Goal: Feedback & Contribution: Submit feedback/report problem

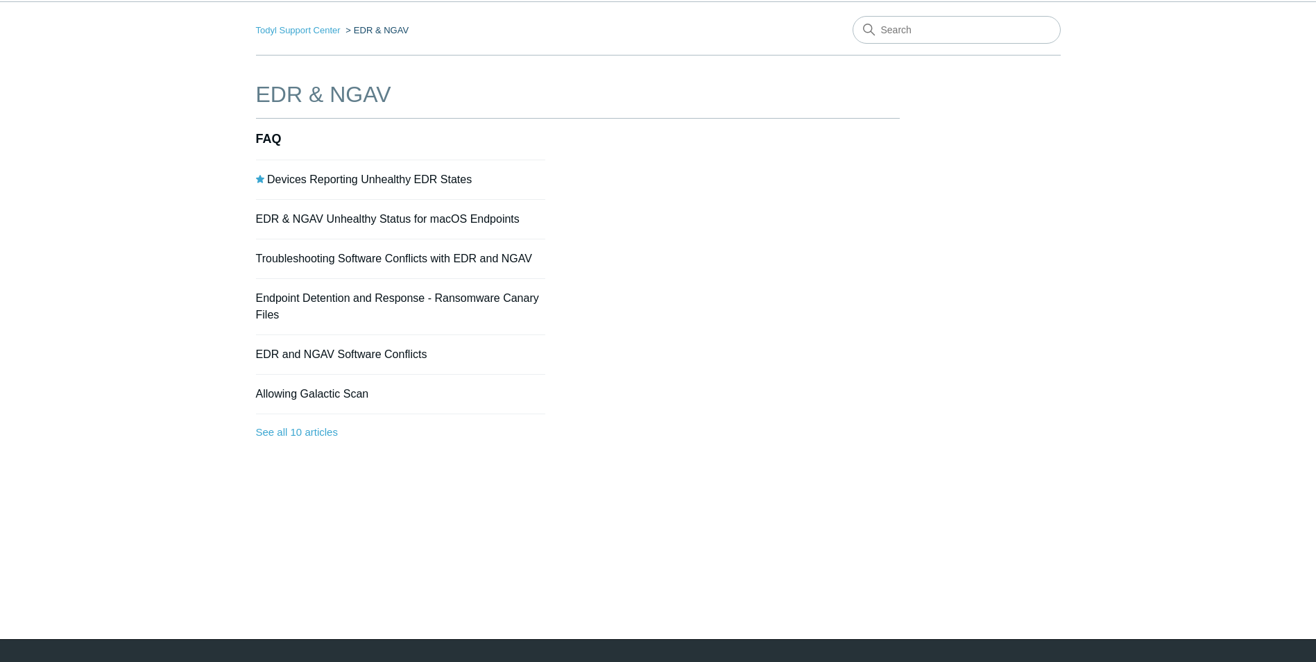
scroll to position [69, 0]
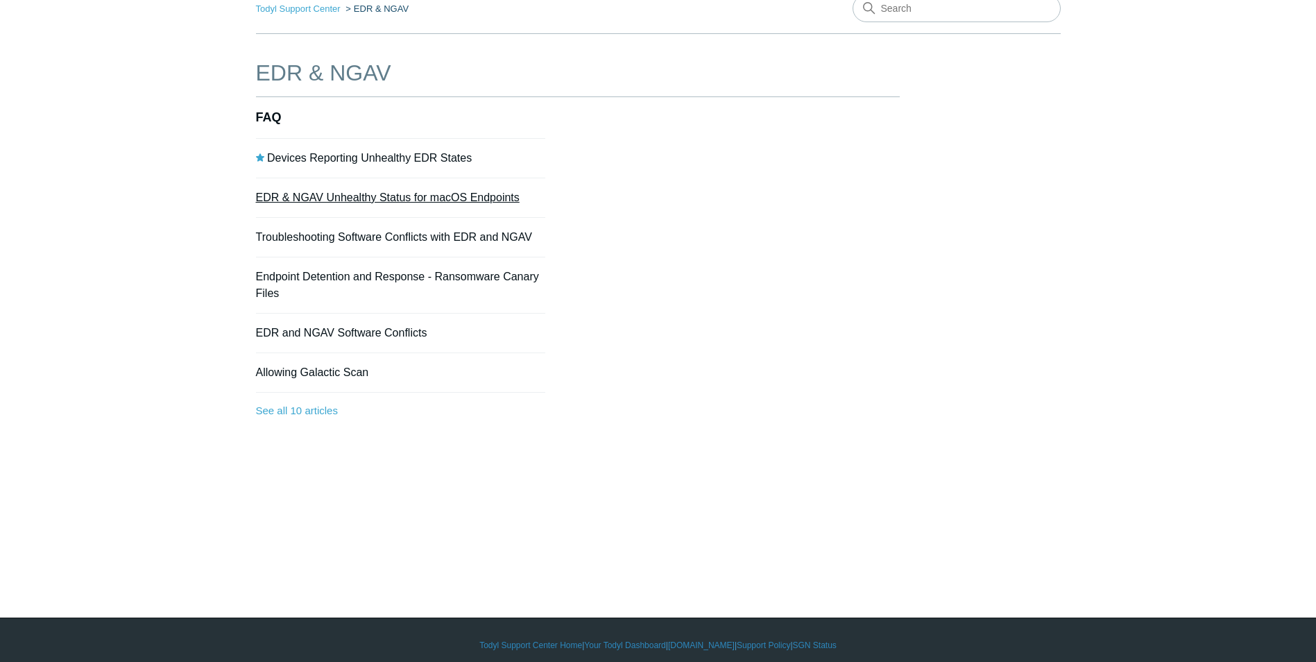
click at [449, 203] on link "EDR & NGAV Unhealthy Status for macOS Endpoints" at bounding box center [388, 197] width 264 height 12
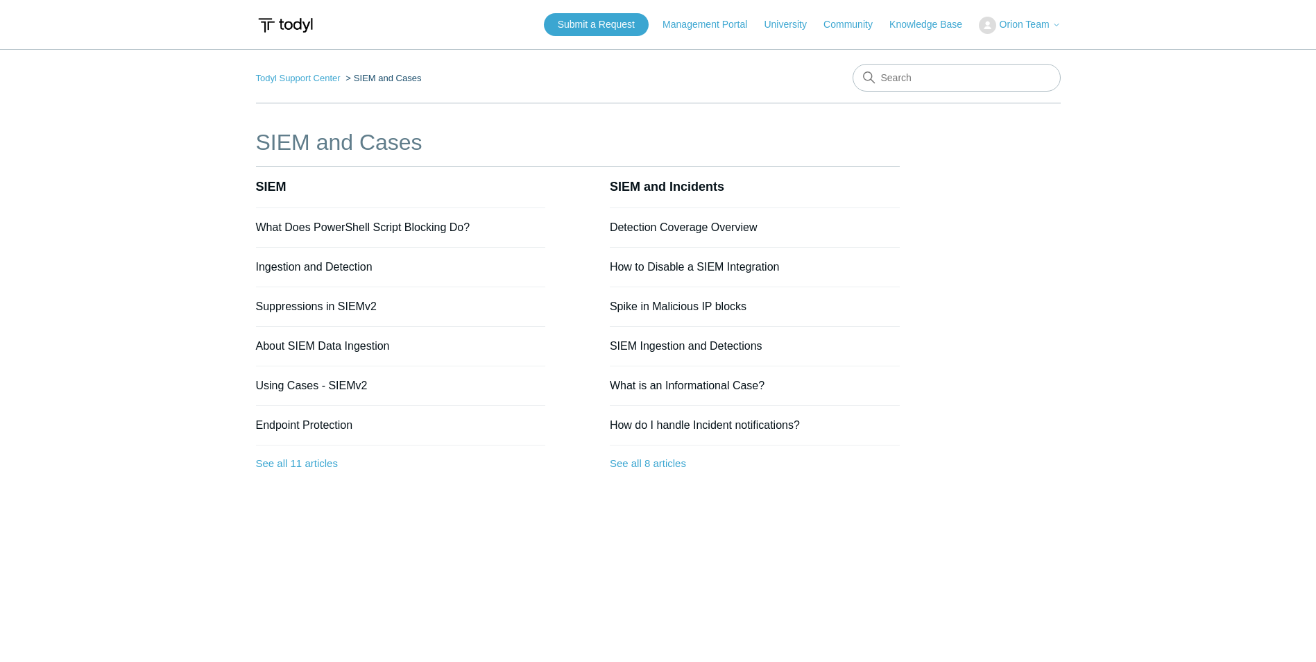
click at [1011, 28] on span "Orion Team" at bounding box center [1024, 24] width 50 height 11
click at [1005, 43] on link "My Support Requests" at bounding box center [1046, 54] width 135 height 24
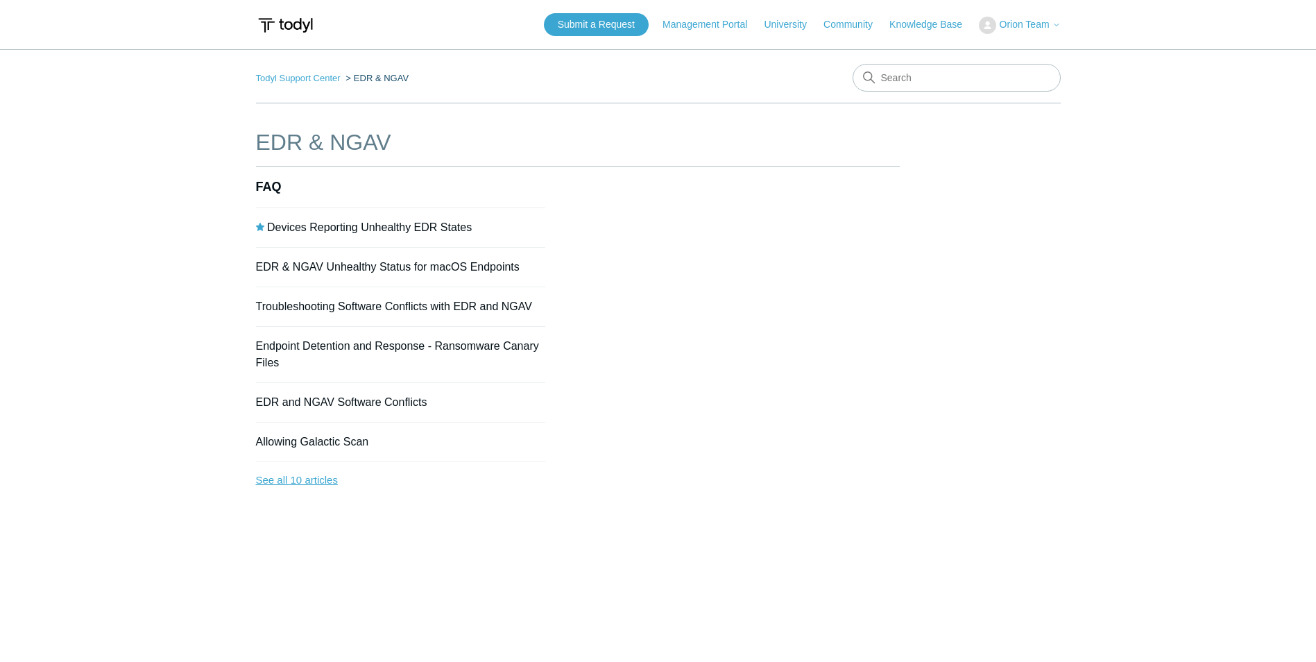
click at [284, 487] on link "See all 10 articles" at bounding box center [401, 480] width 290 height 37
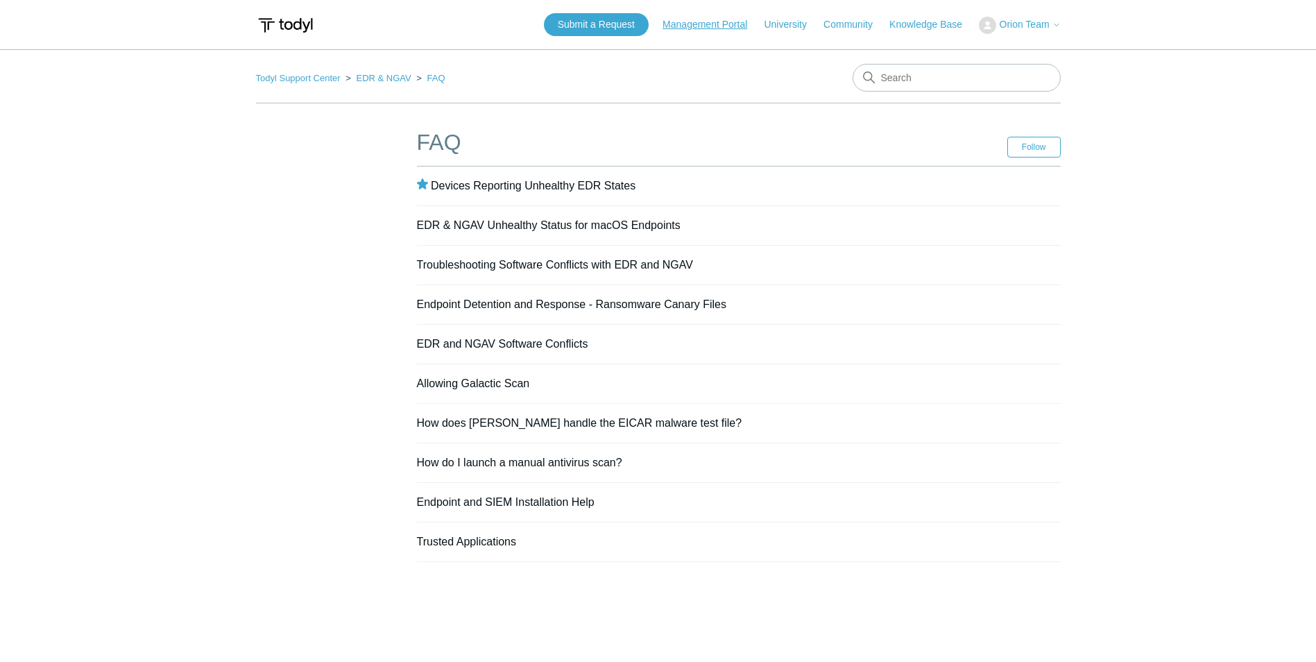
click at [707, 25] on link "Management Portal" at bounding box center [711, 24] width 98 height 15
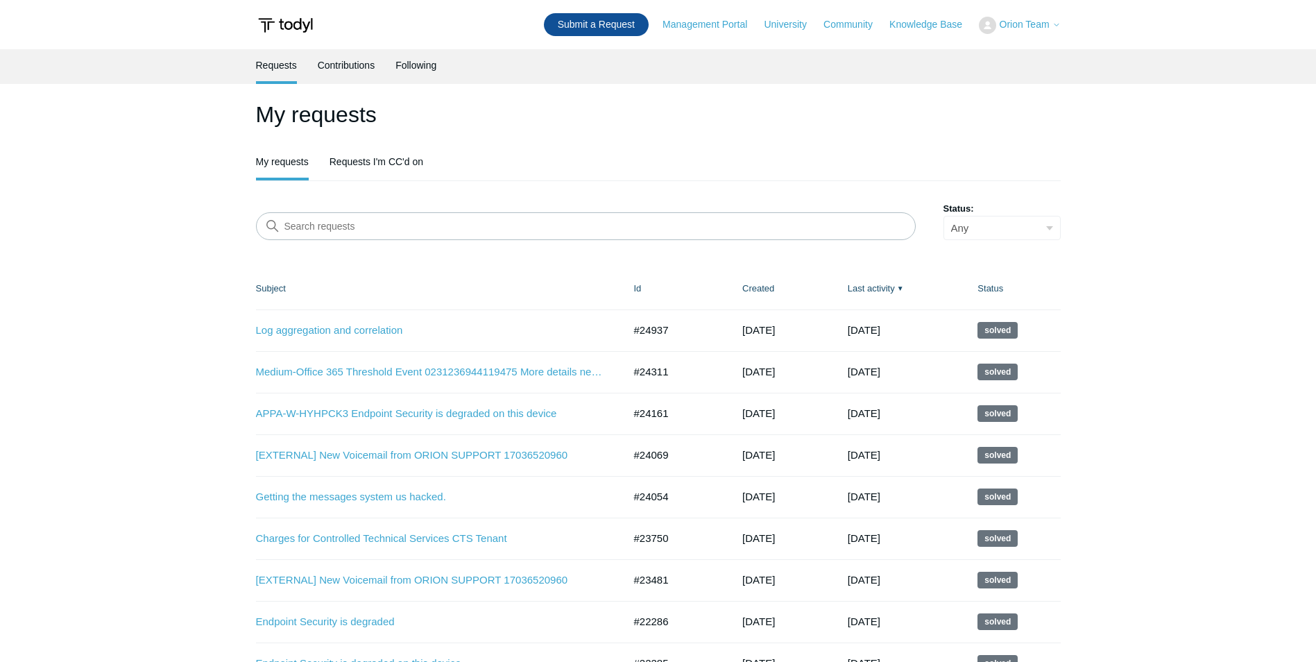
click at [561, 25] on link "Submit a Request" at bounding box center [596, 24] width 105 height 23
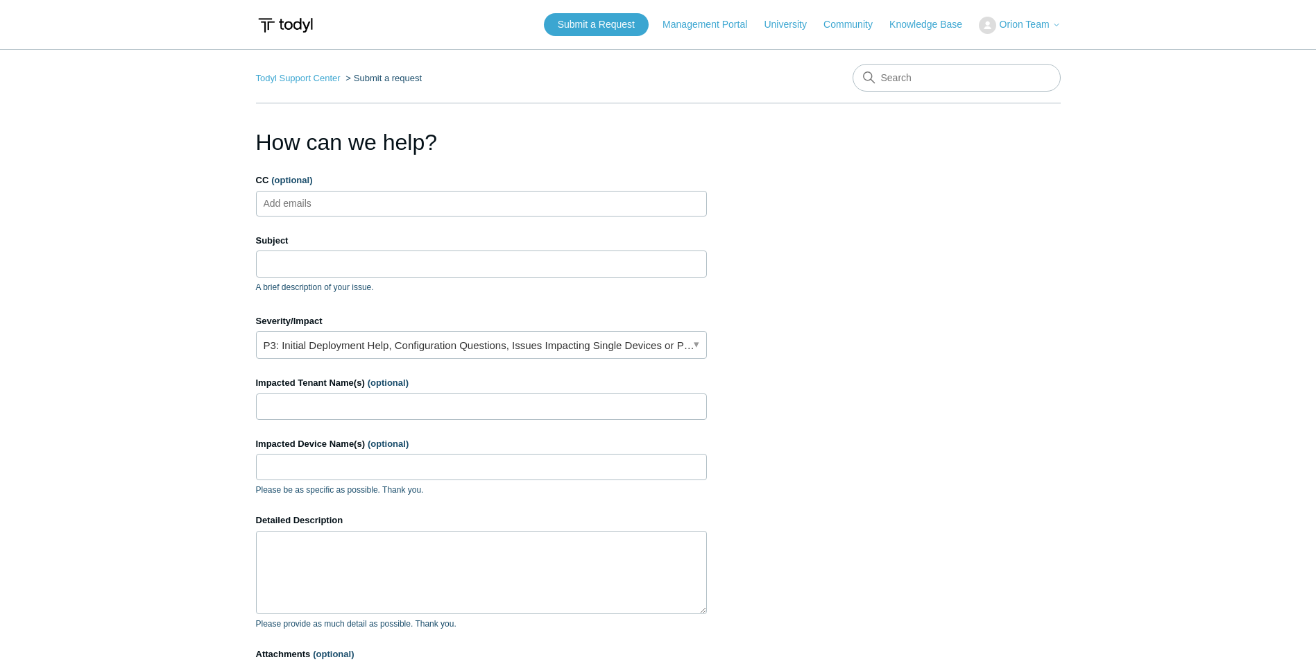
click at [657, 209] on ul "Add emails" at bounding box center [481, 204] width 451 height 26
click at [443, 269] on input "Subject" at bounding box center [481, 263] width 451 height 26
click at [399, 250] on div "Subject A brief description of your issue." at bounding box center [481, 264] width 451 height 60
click at [384, 275] on input "Subject" at bounding box center [481, 263] width 451 height 26
paste input "qty discrepancy in ARI Todyl counts"
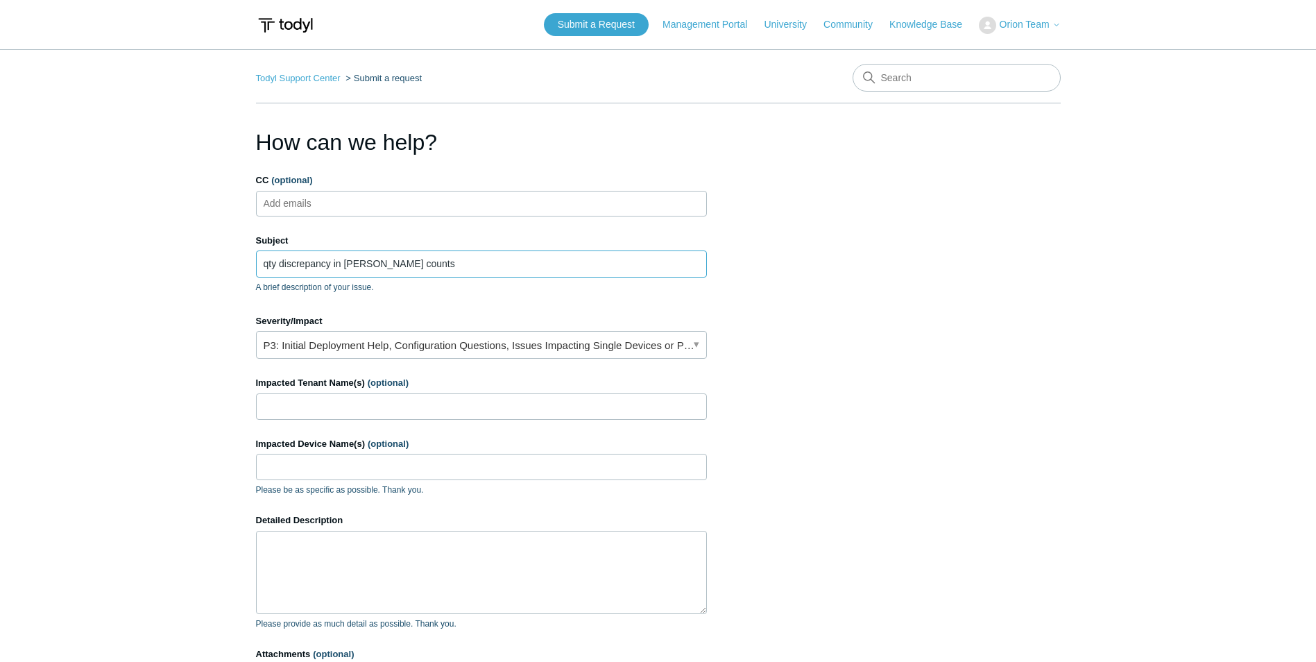
click at [275, 266] on input "qty discrepancy in ARI Todyl counts" at bounding box center [481, 263] width 451 height 26
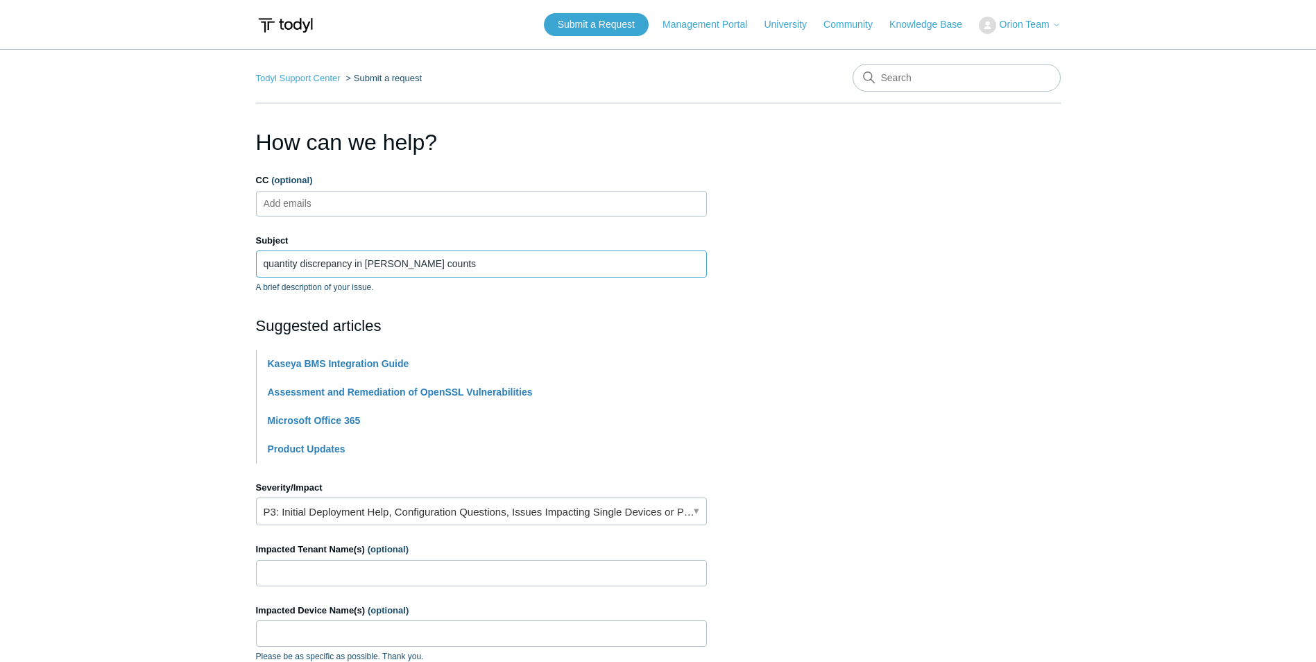
drag, startPoint x: 390, startPoint y: 273, endPoint x: 392, endPoint y: 264, distance: 9.3
drag, startPoint x: 392, startPoint y: 264, endPoint x: 694, endPoint y: 312, distance: 305.5
click at [699, 312] on form "CC (optional) Add emails Subject quantity discrepancy in ARI Todyl counts A bri…" at bounding box center [481, 543] width 451 height 740
click at [372, 267] on input "quantity discrepancy in ARI Todyl counts" at bounding box center [481, 263] width 451 height 26
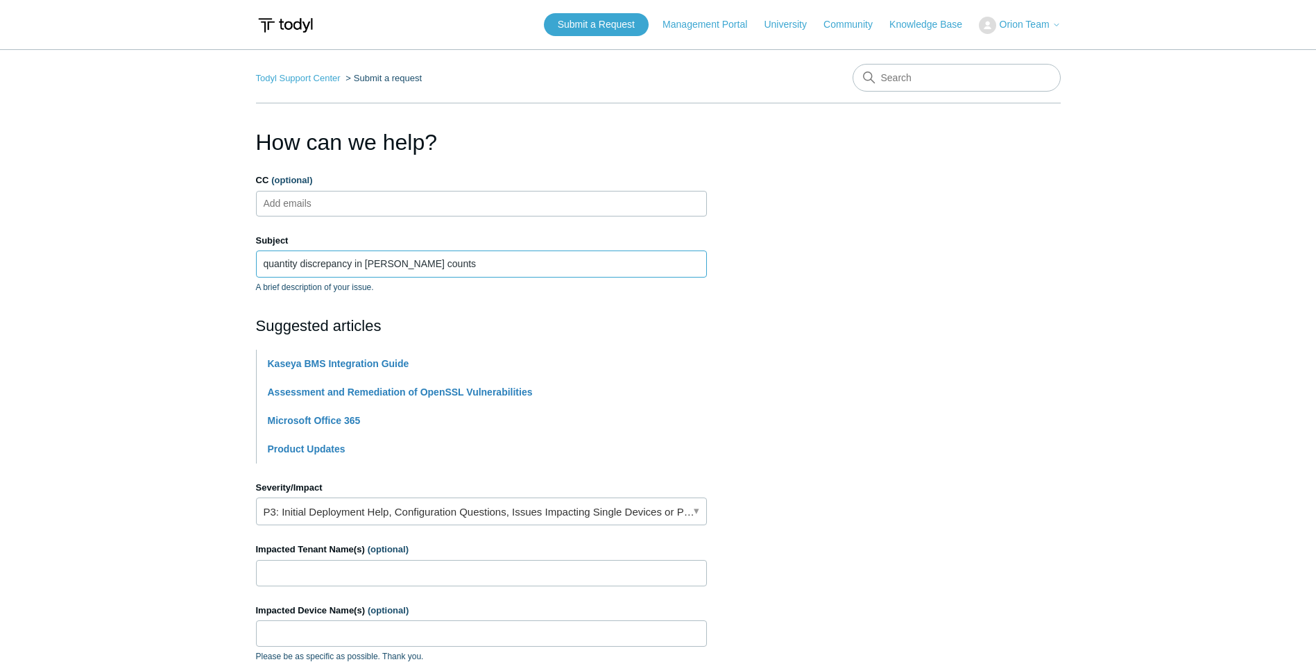
click at [372, 267] on input "quantity discrepancy in ARI Todyl counts" at bounding box center [481, 263] width 451 height 26
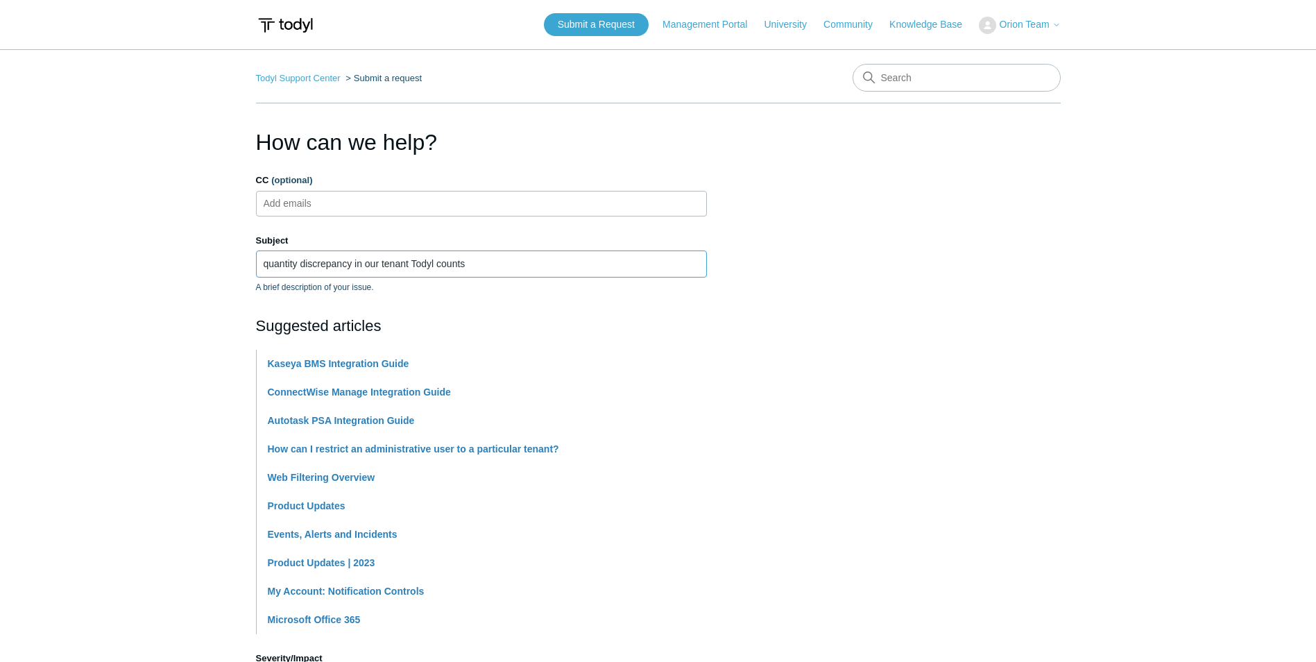
click at [545, 275] on input "quantity discrepancy in our tenant Todyl counts" at bounding box center [481, 263] width 451 height 26
paste input "Americans For Responsible Innovation"
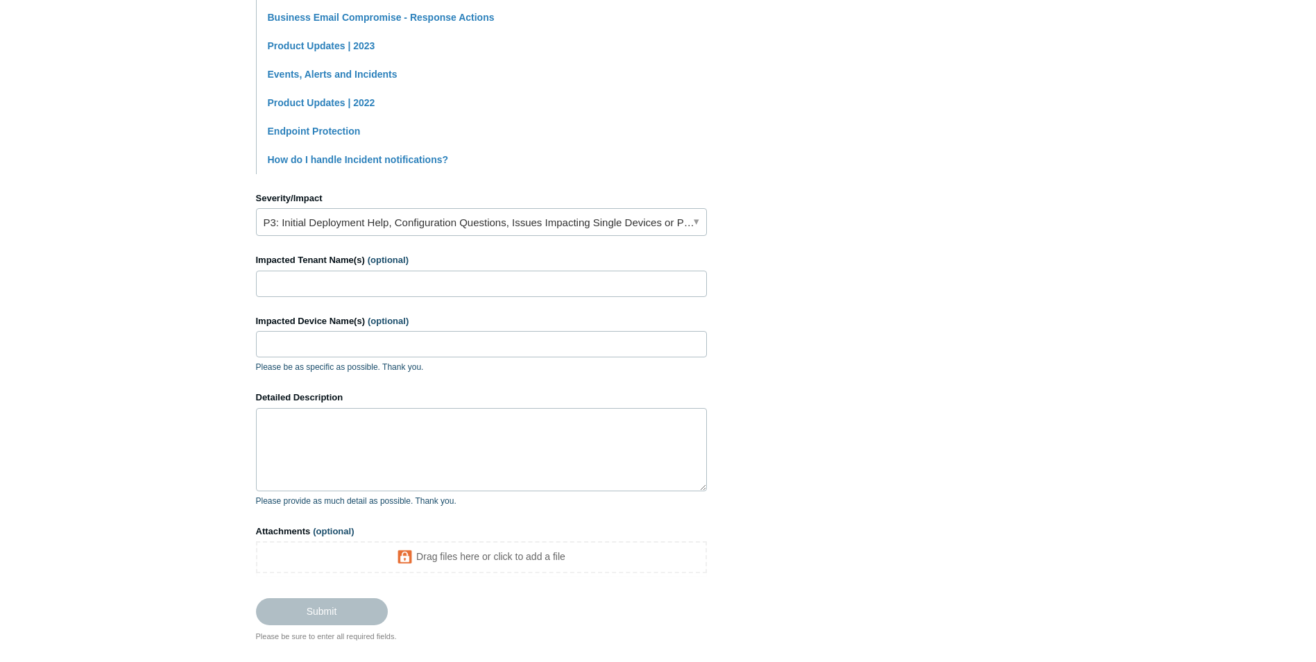
scroll to position [486, 0]
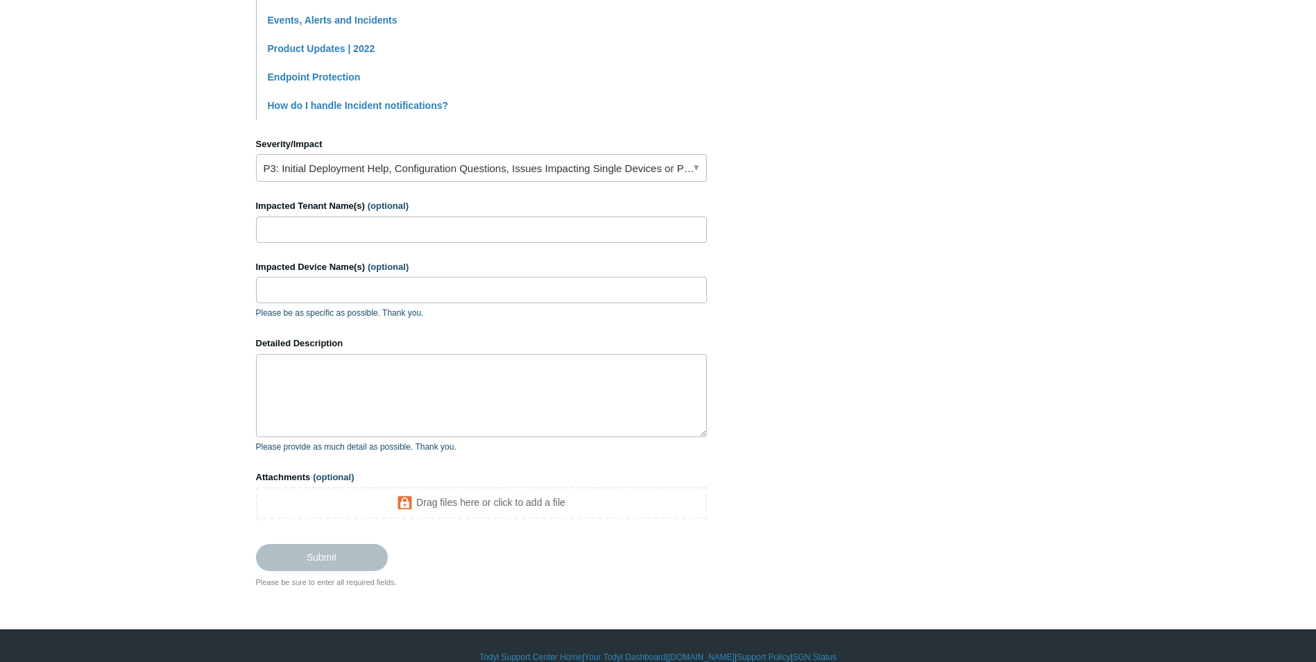
type input "quantity discrepancy in our tenant Americans for Responsible Innovation (ARI) T…"
click at [348, 175] on link "P3: Initial Deployment Help, Configuration Questions, Issues Impacting Single D…" at bounding box center [481, 168] width 451 height 28
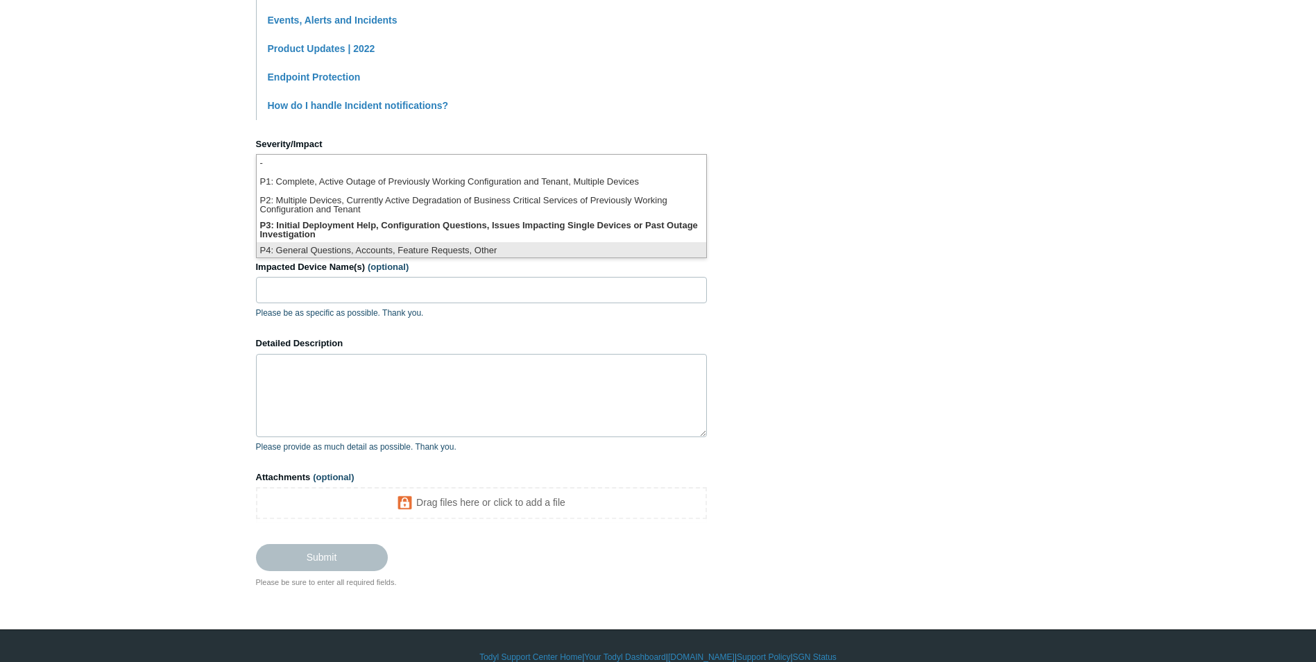
scroll to position [3, 0]
click at [365, 251] on li "P4: General Questions, Accounts, Feature Requests, Other" at bounding box center [481, 248] width 449 height 19
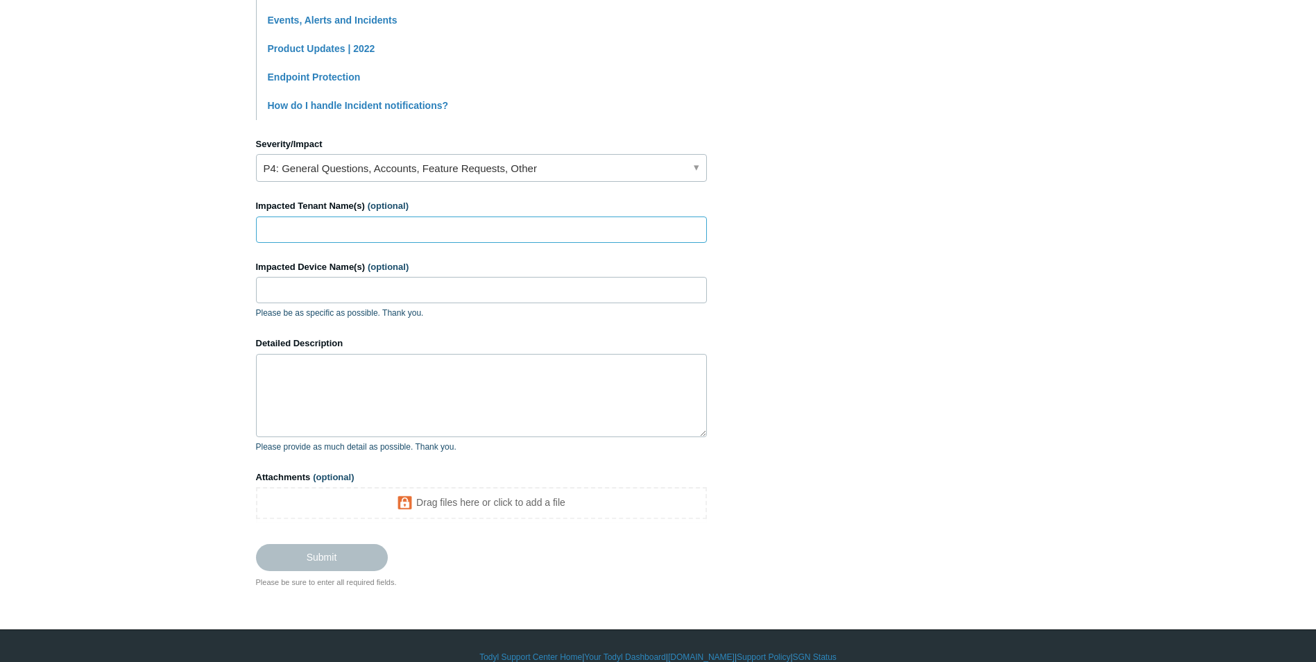
click at [365, 224] on input "Impacted Tenant Name(s) (optional)" at bounding box center [481, 229] width 451 height 26
click at [412, 171] on link "P4: General Questions, Accounts, Feature Requests, Other" at bounding box center [481, 168] width 451 height 28
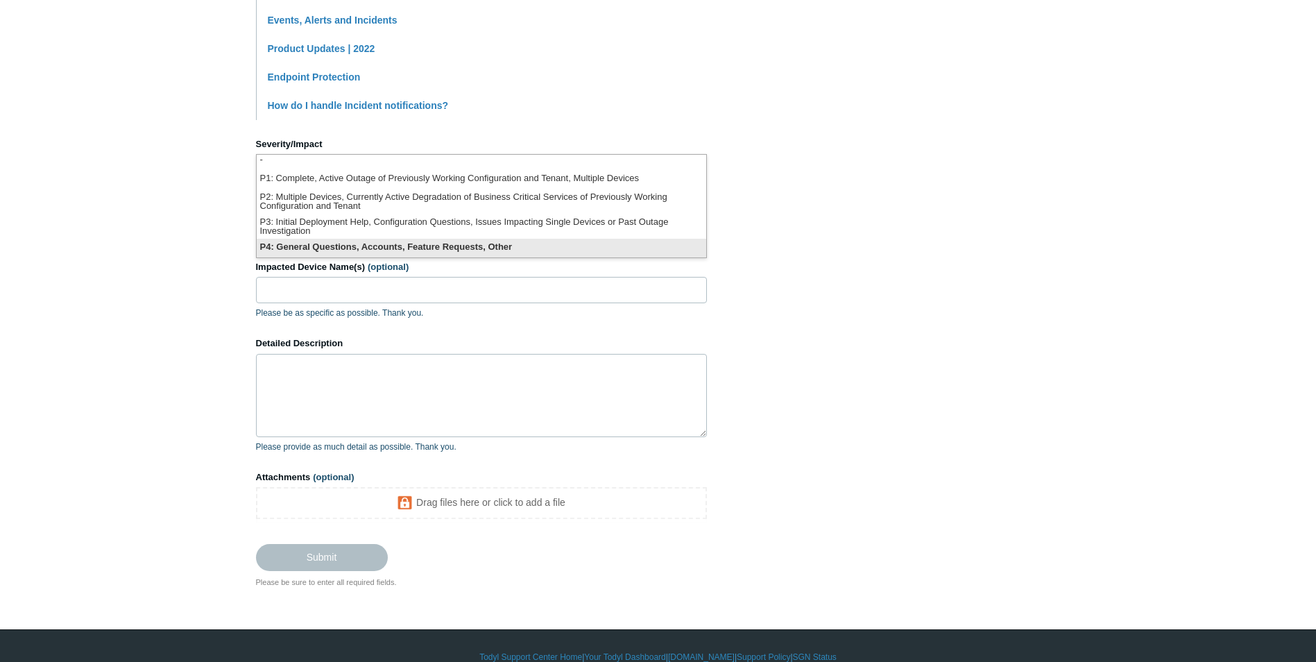
click at [348, 250] on li "P4: General Questions, Accounts, Feature Requests, Other" at bounding box center [481, 248] width 449 height 19
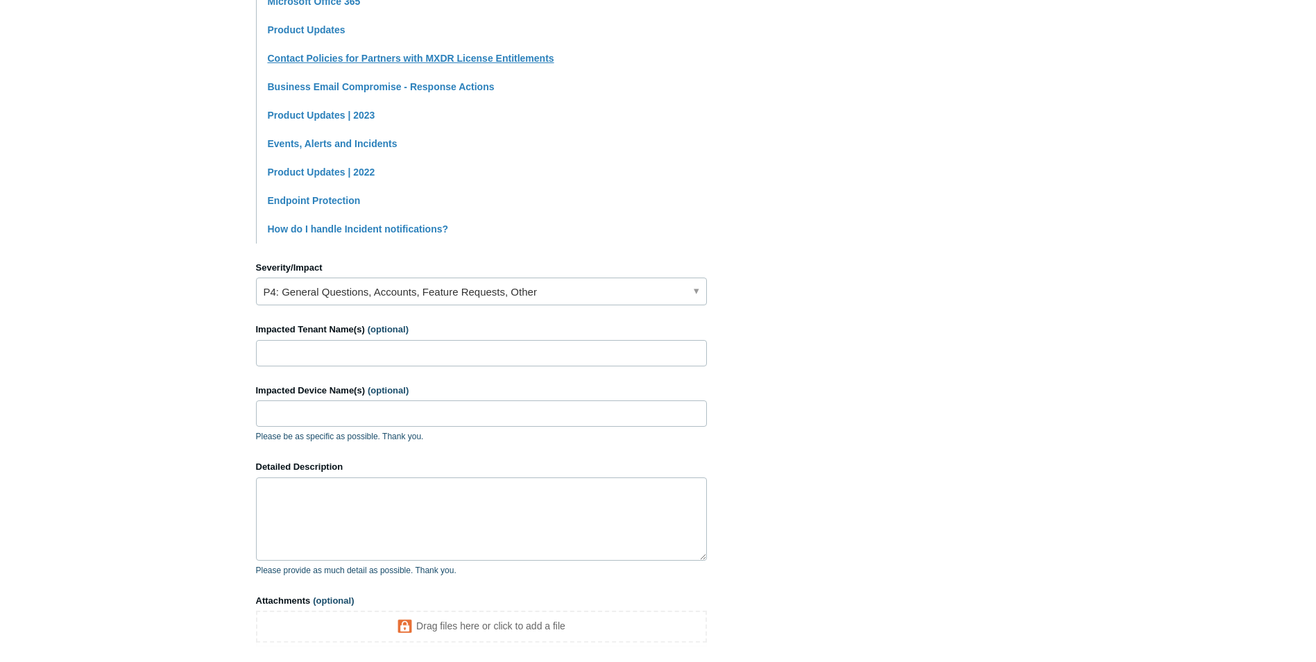
scroll to position [486, 0]
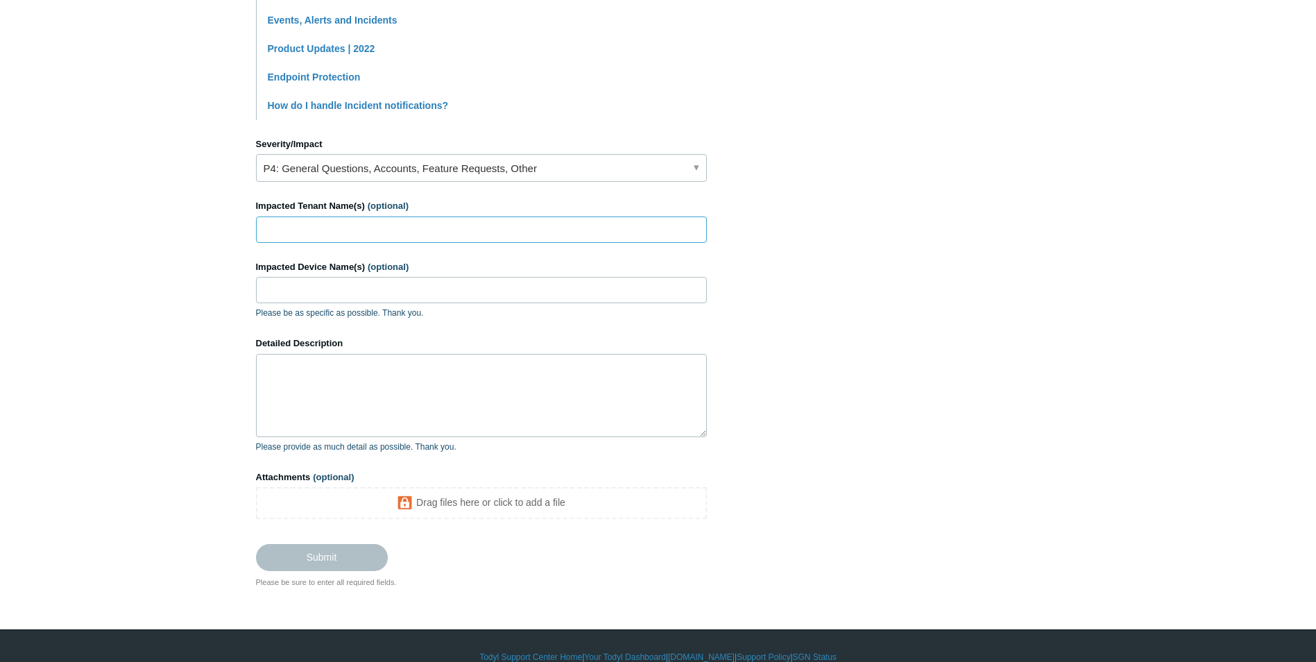
click at [469, 221] on input "Impacted Tenant Name(s) (optional)" at bounding box center [481, 229] width 451 height 26
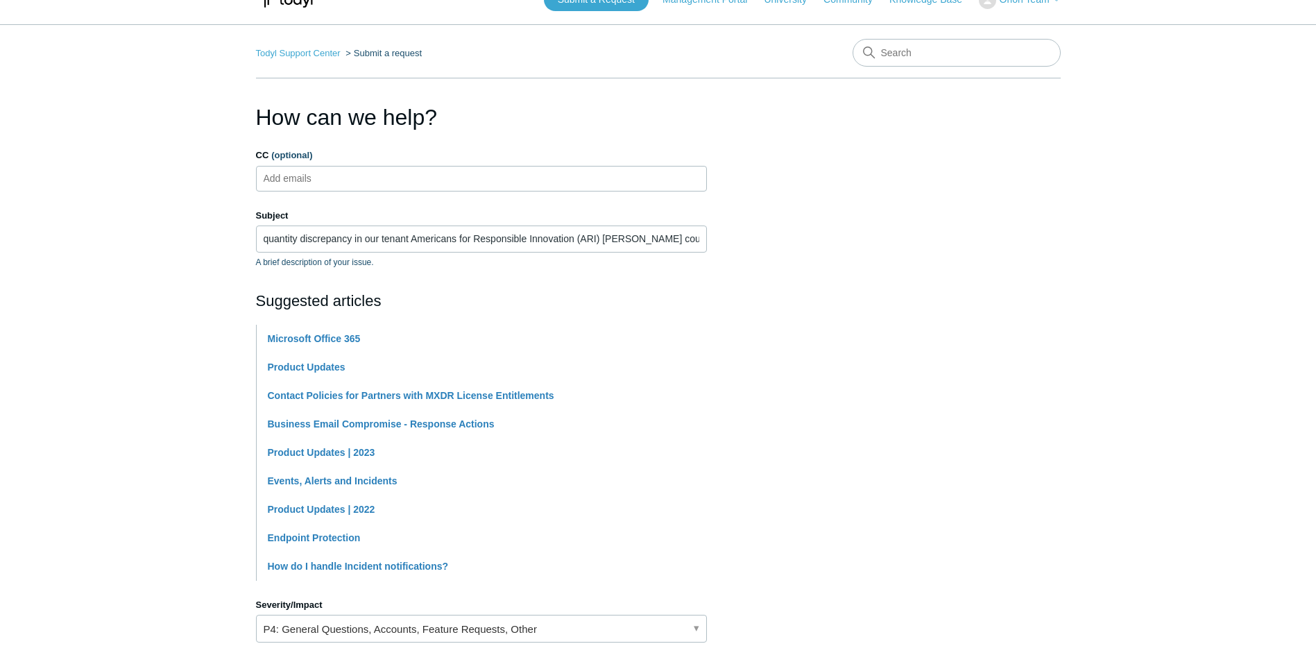
scroll to position [0, 0]
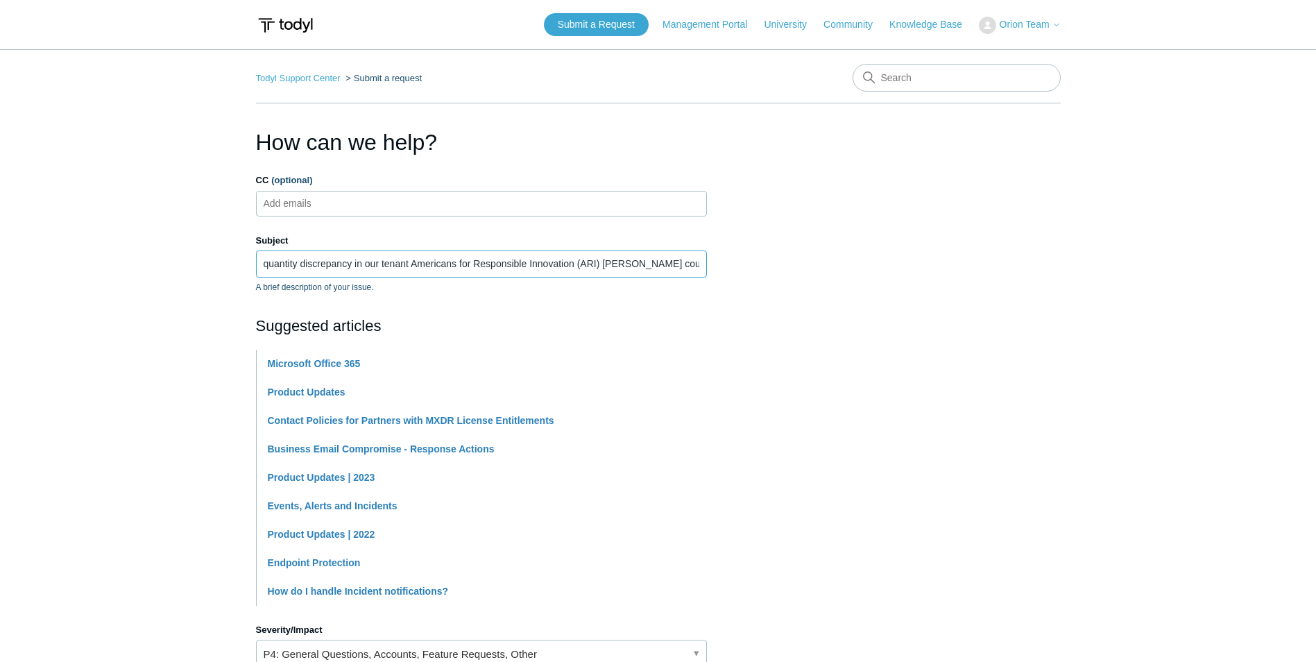
drag, startPoint x: 413, startPoint y: 259, endPoint x: 601, endPoint y: 271, distance: 189.1
click at [601, 271] on input "quantity discrepancy in our tenant Americans for Responsible Innovation (ARI) T…" at bounding box center [481, 263] width 451 height 26
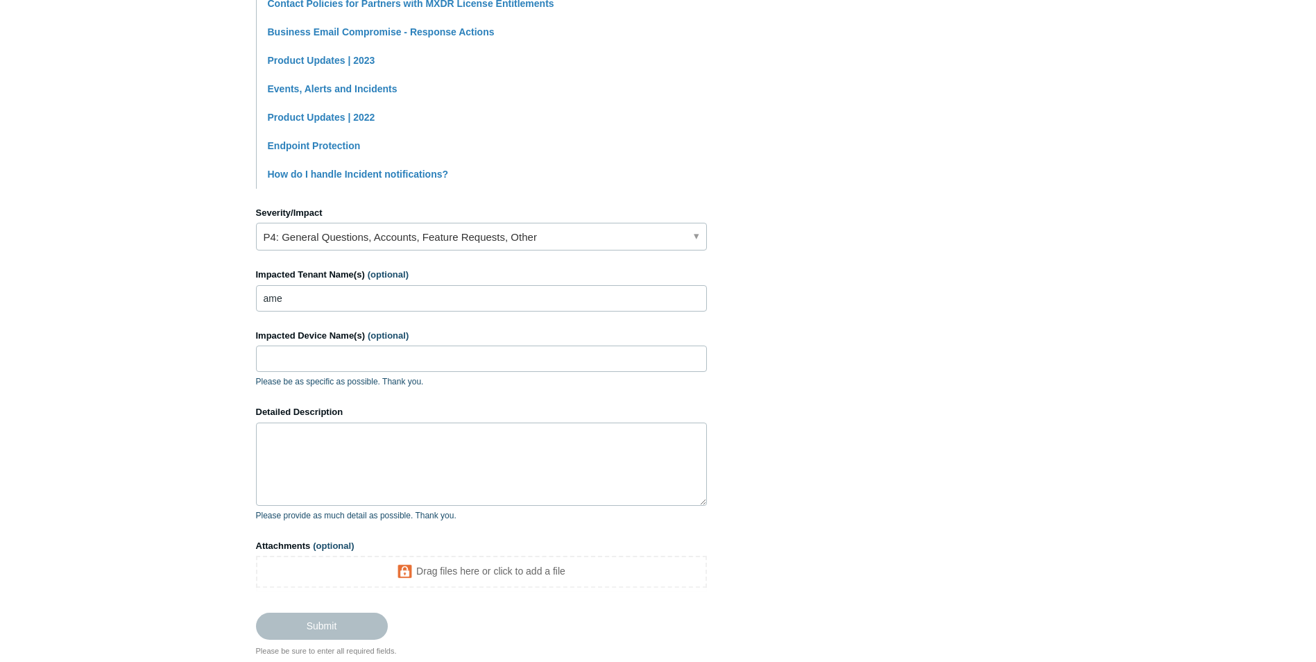
scroll to position [508, 0]
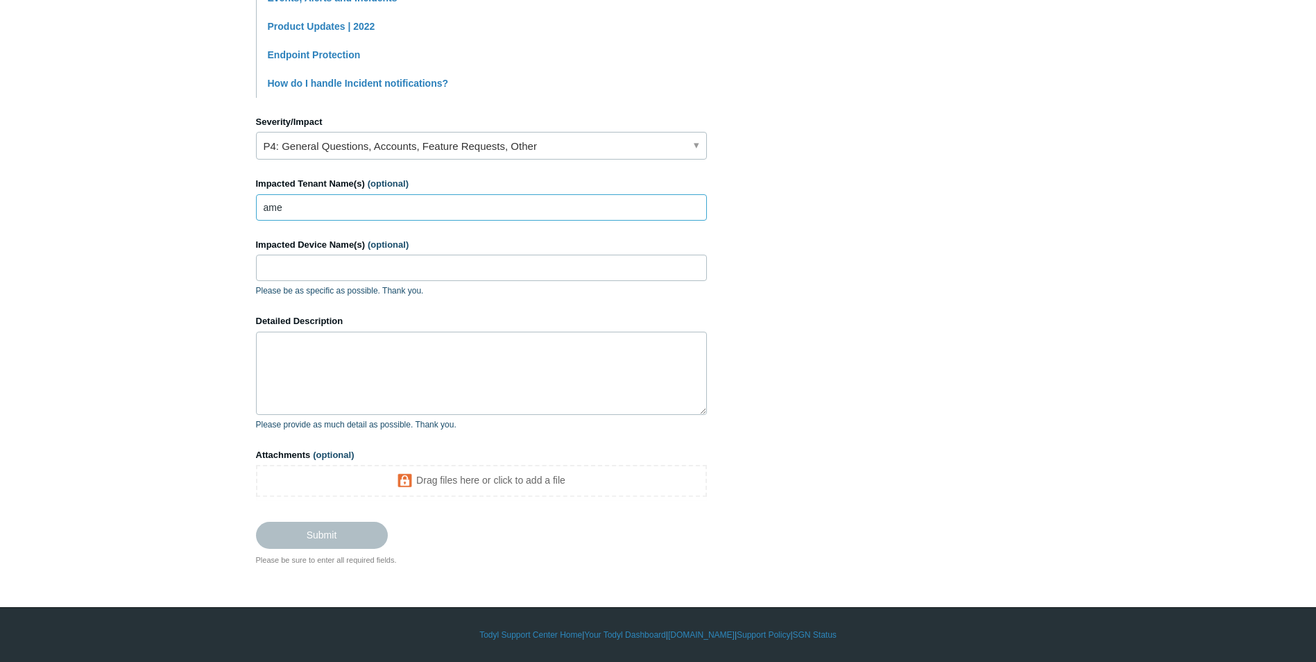
click at [354, 215] on input "ame" at bounding box center [481, 207] width 451 height 26
paste input "Americans for Responsible Innovation (ARI)"
type input "Americans for Responsible Innovation (ARI)"
click at [362, 257] on input "Impacted Device Name(s) (optional)" at bounding box center [481, 268] width 451 height 26
click at [389, 379] on textarea "Detailed Description" at bounding box center [481, 373] width 451 height 83
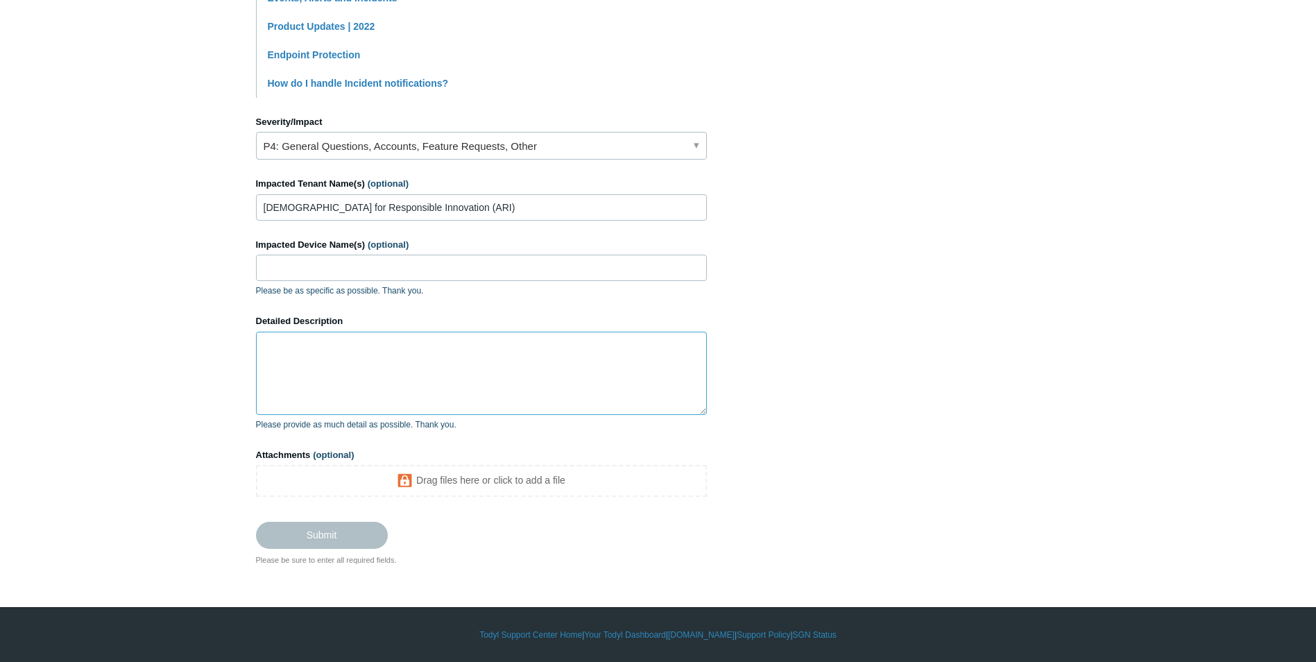
click at [360, 351] on textarea "Detailed Description" at bounding box center [481, 373] width 451 height 83
paste textarea "Hi Todyl Support, We’re trying to reconcile license counts across our ARI servi…"
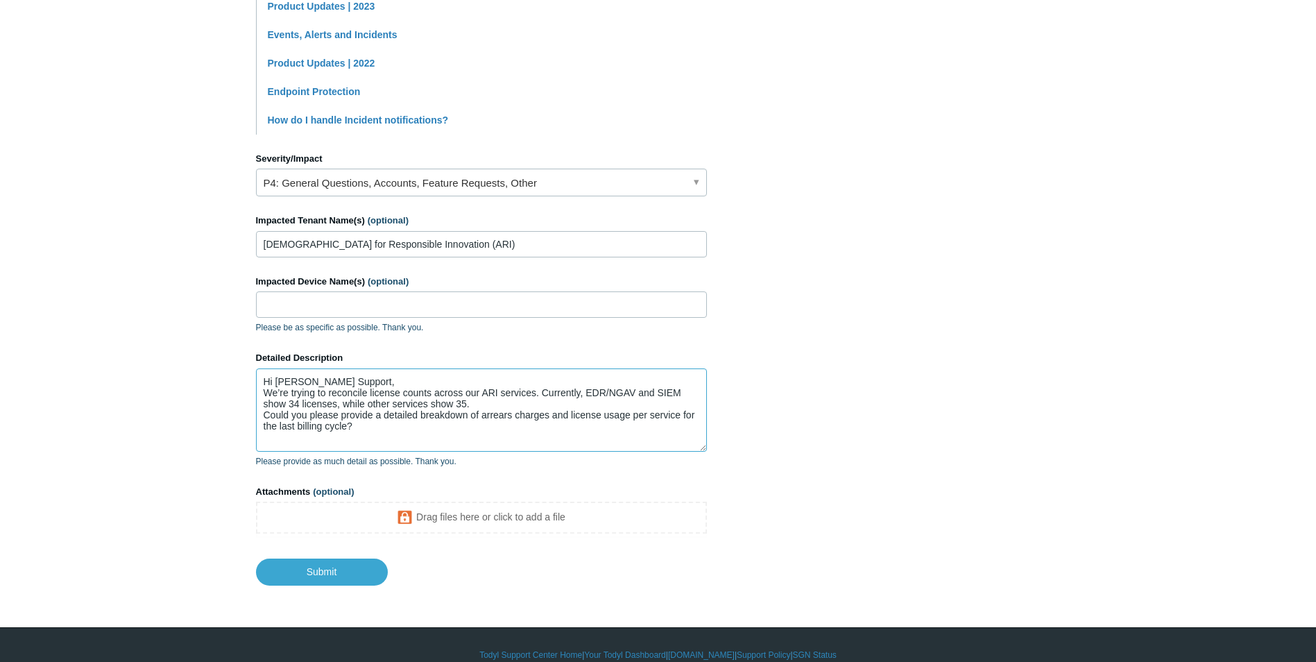
scroll to position [491, 0]
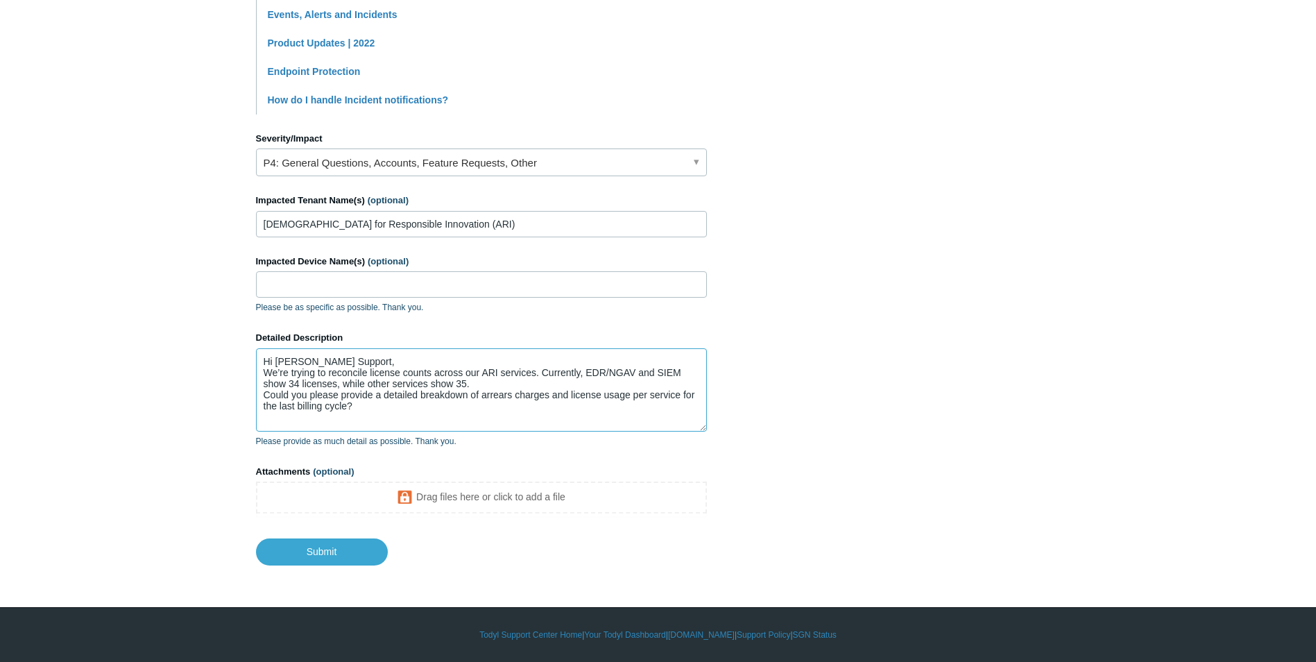
click at [365, 359] on textarea "Hi Todyl Support, We’re trying to reconcile license counts across our ARI servi…" at bounding box center [481, 389] width 451 height 83
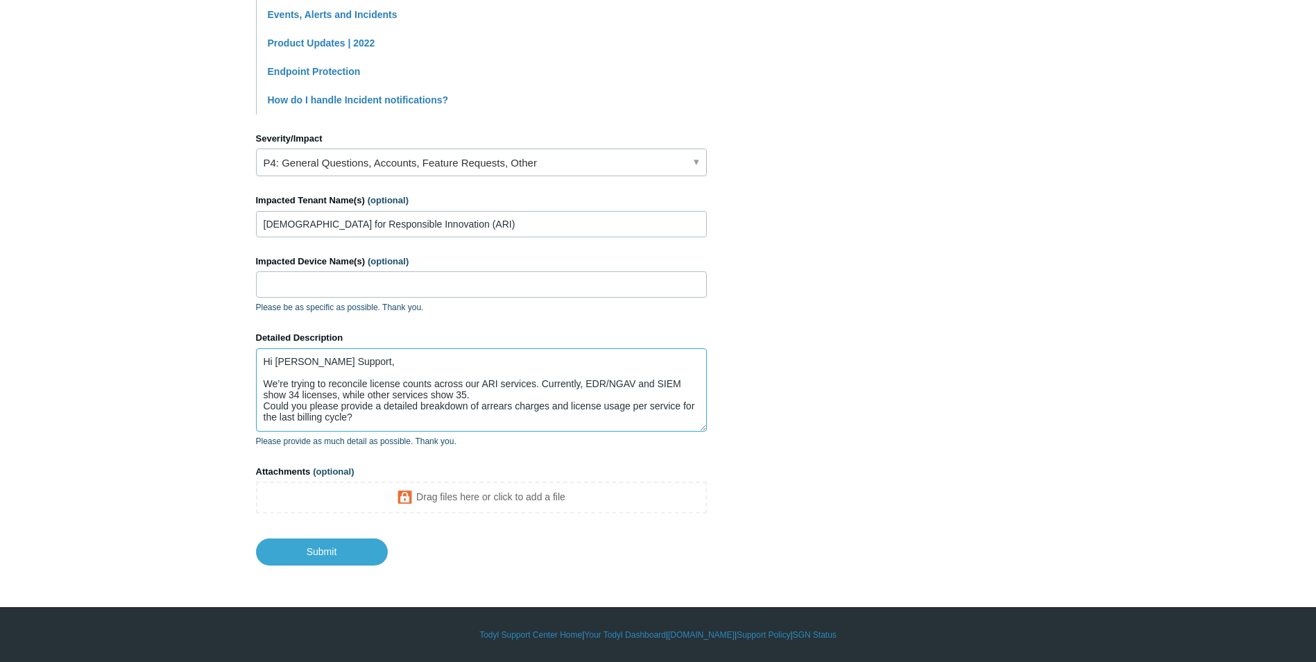
click at [483, 396] on textarea "Hi Todyl Support, We’re trying to reconcile license counts across our ARI servi…" at bounding box center [481, 389] width 451 height 83
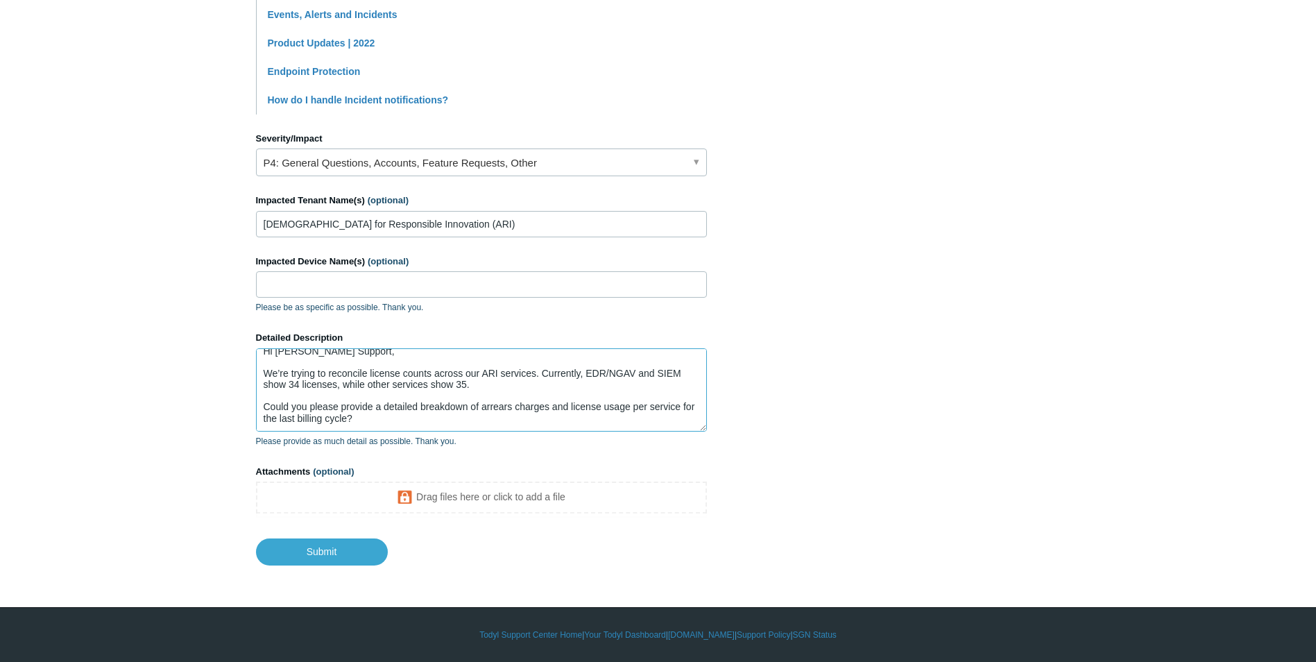
click at [495, 374] on textarea "Hi Todyl Support, We’re trying to reconcile license counts across our ARI servi…" at bounding box center [481, 389] width 451 height 83
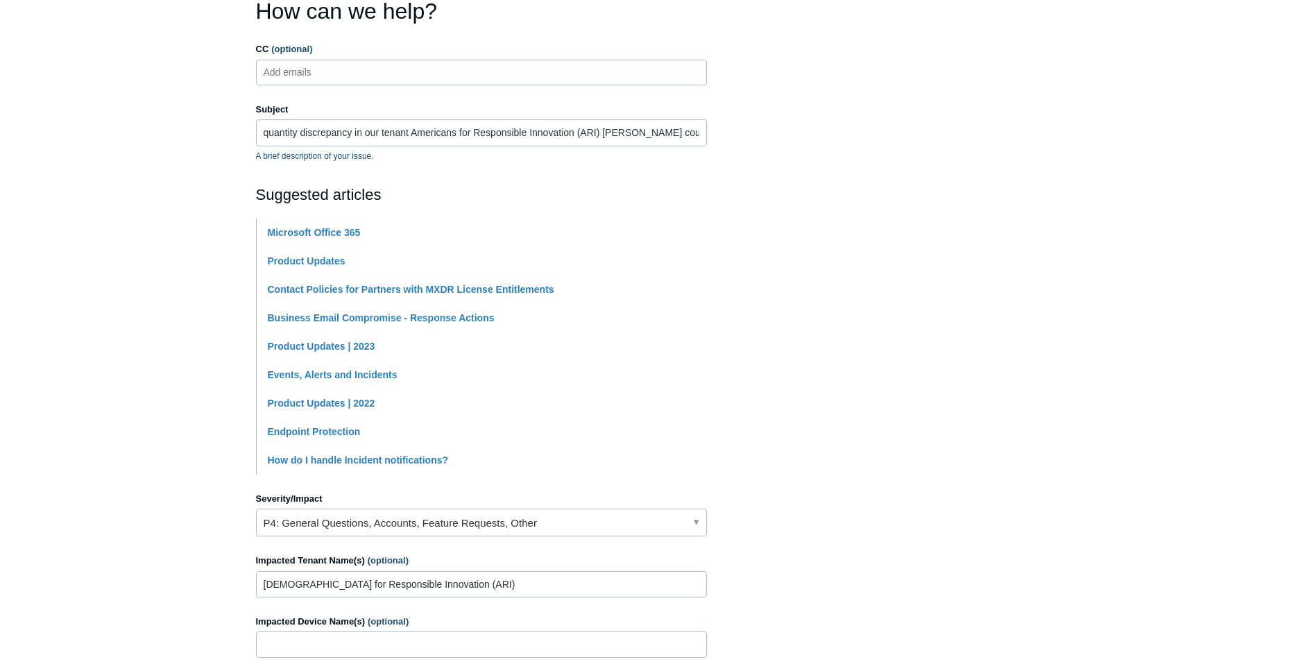
scroll to position [0, 0]
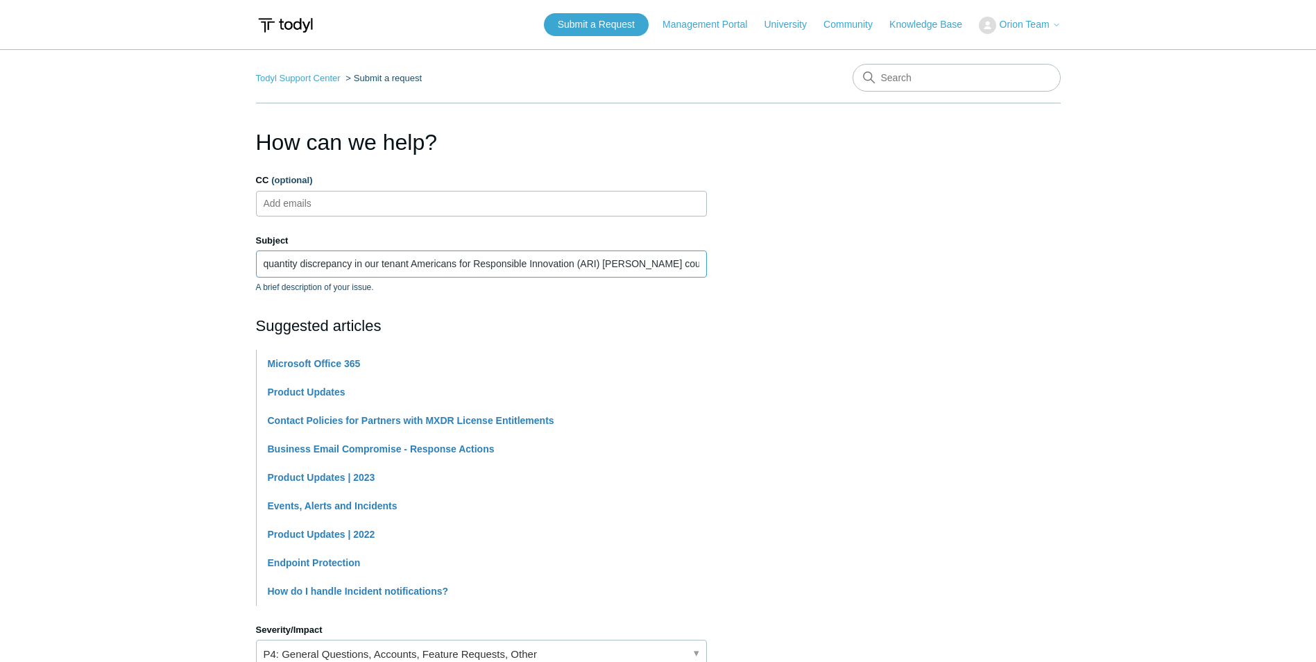
drag, startPoint x: 365, startPoint y: 264, endPoint x: 597, endPoint y: 264, distance: 232.4
click at [599, 264] on input "quantity discrepancy in our tenant Americans for Responsible Innovation (ARI) T…" at bounding box center [481, 263] width 451 height 26
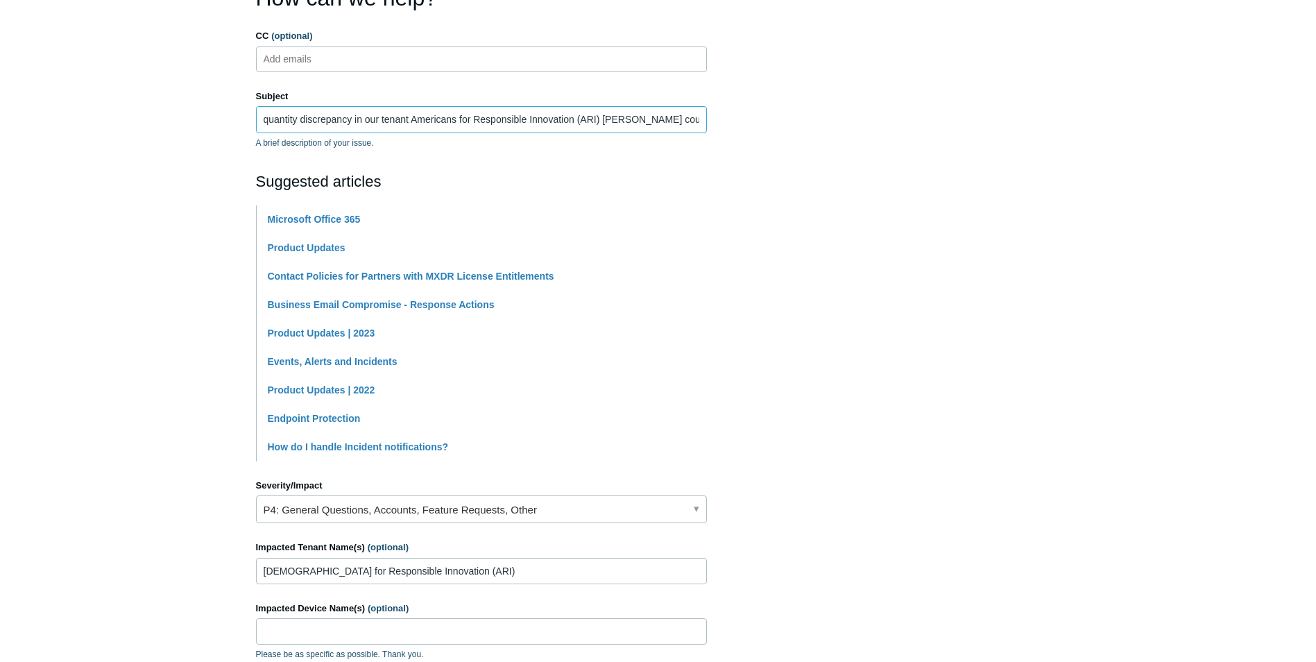
scroll to position [347, 0]
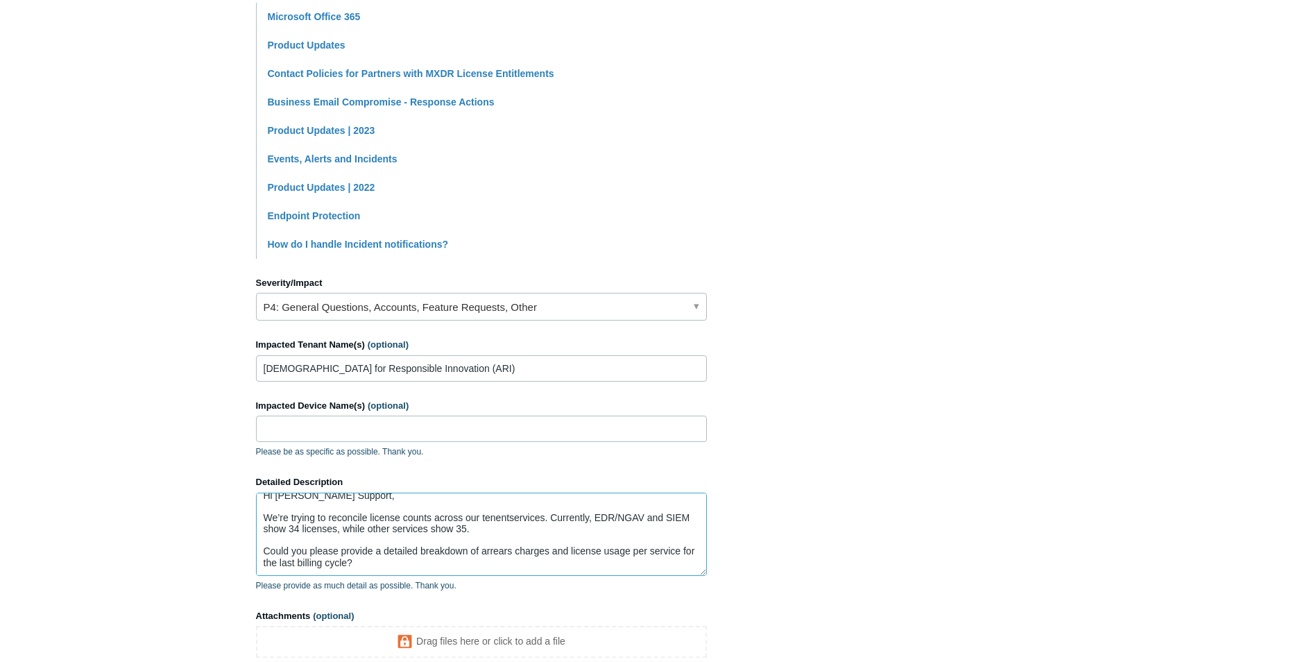
drag, startPoint x: 481, startPoint y: 518, endPoint x: 510, endPoint y: 517, distance: 29.1
click at [510, 517] on textarea "Hi Todyl Support, We’re trying to reconcile license counts across our tenentser…" at bounding box center [481, 533] width 451 height 83
paste textarea "our tenant Americans for Responsible Innovation (ARI)"
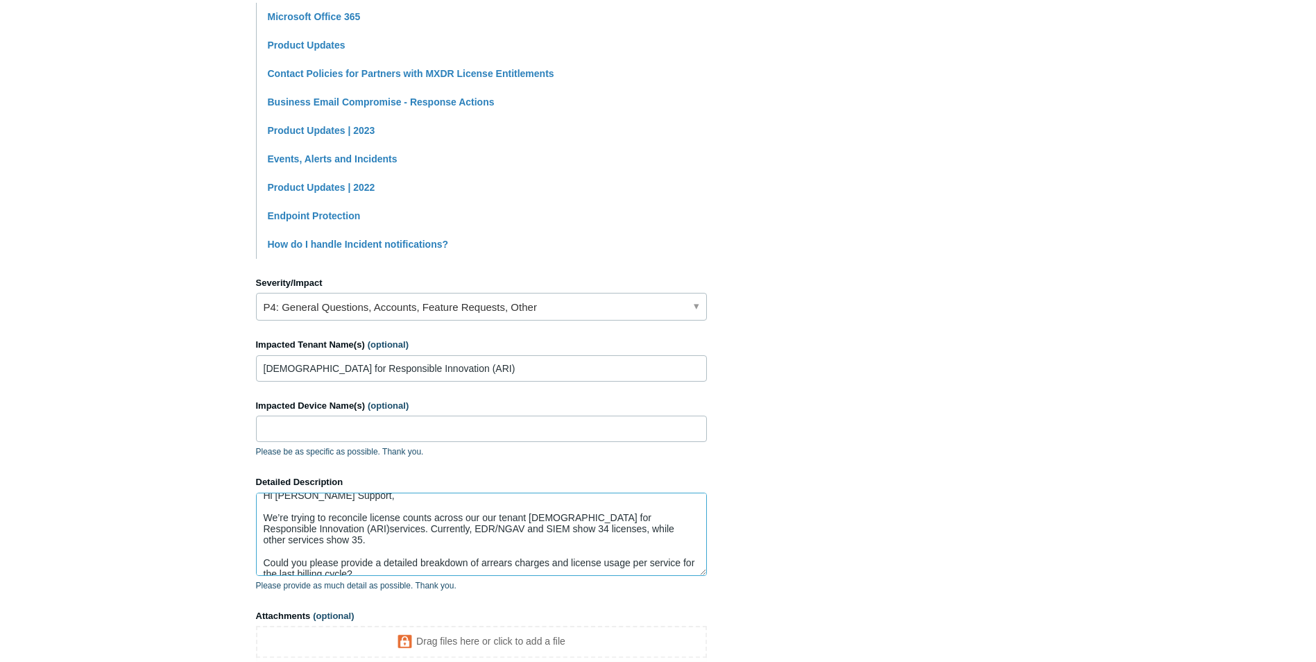
click at [486, 518] on textarea "Hi Todyl Support, We’re trying to reconcile license counts across our our tenan…" at bounding box center [481, 533] width 451 height 83
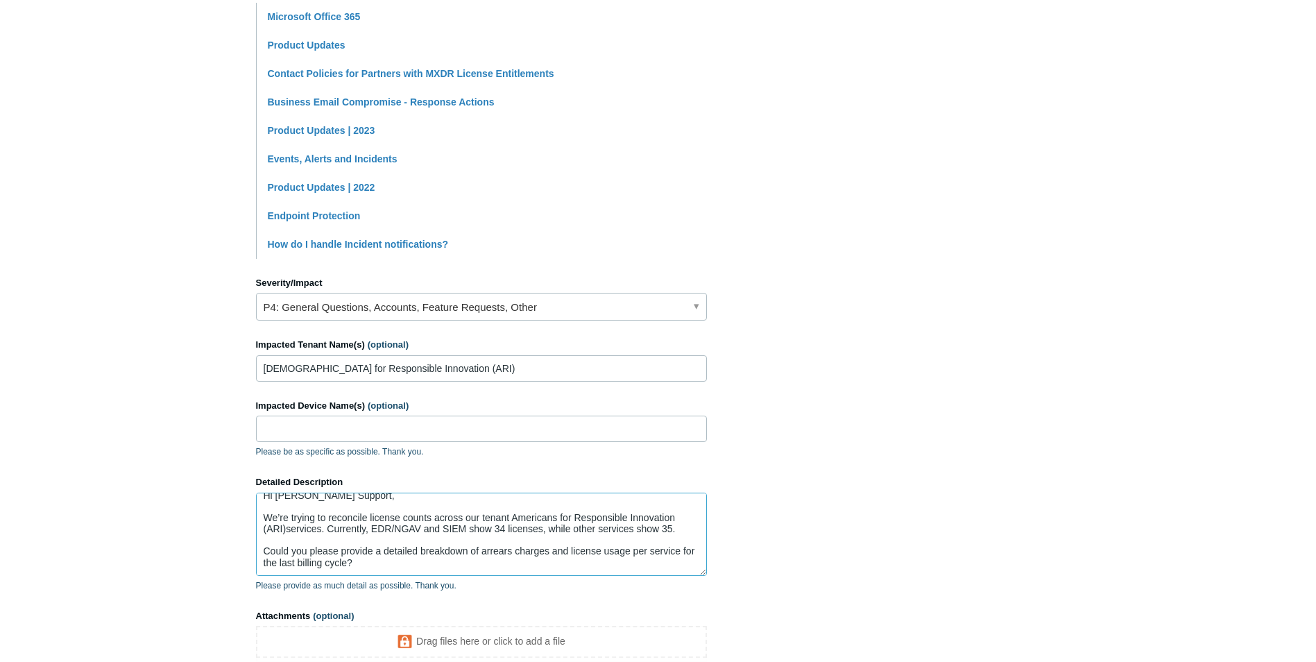
click at [286, 530] on textarea "Hi Todyl Support, We’re trying to reconcile license counts across our tenant Am…" at bounding box center [481, 533] width 451 height 83
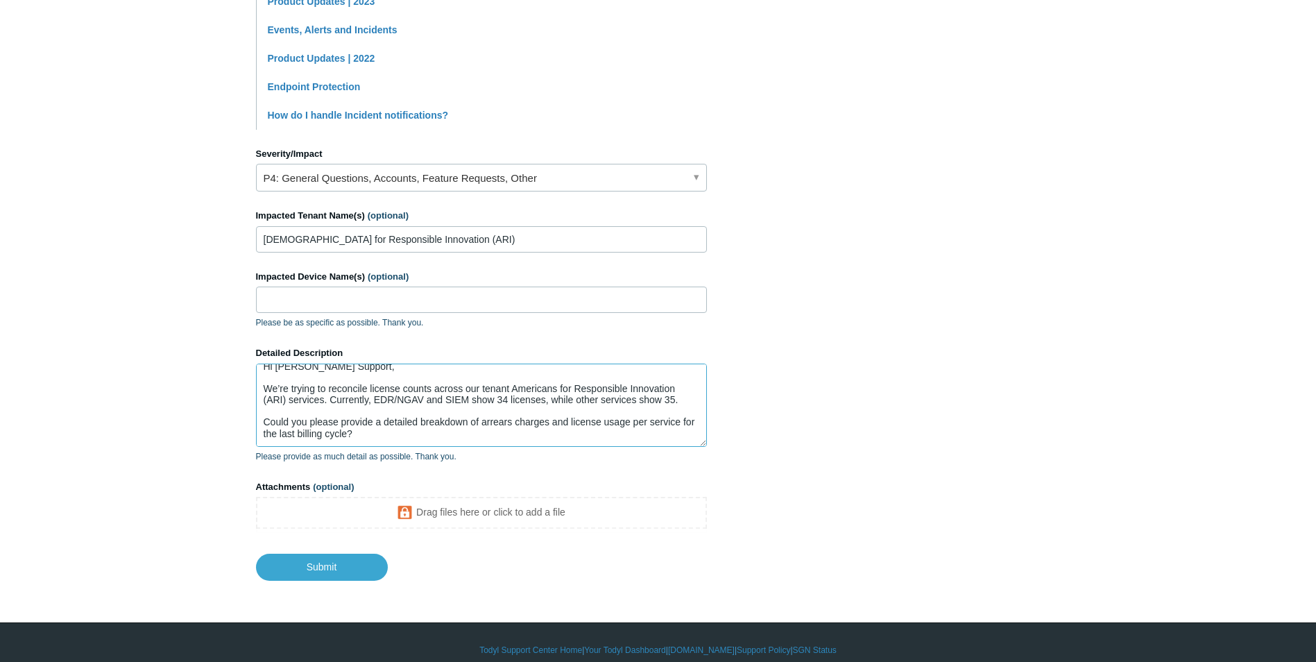
scroll to position [486, 0]
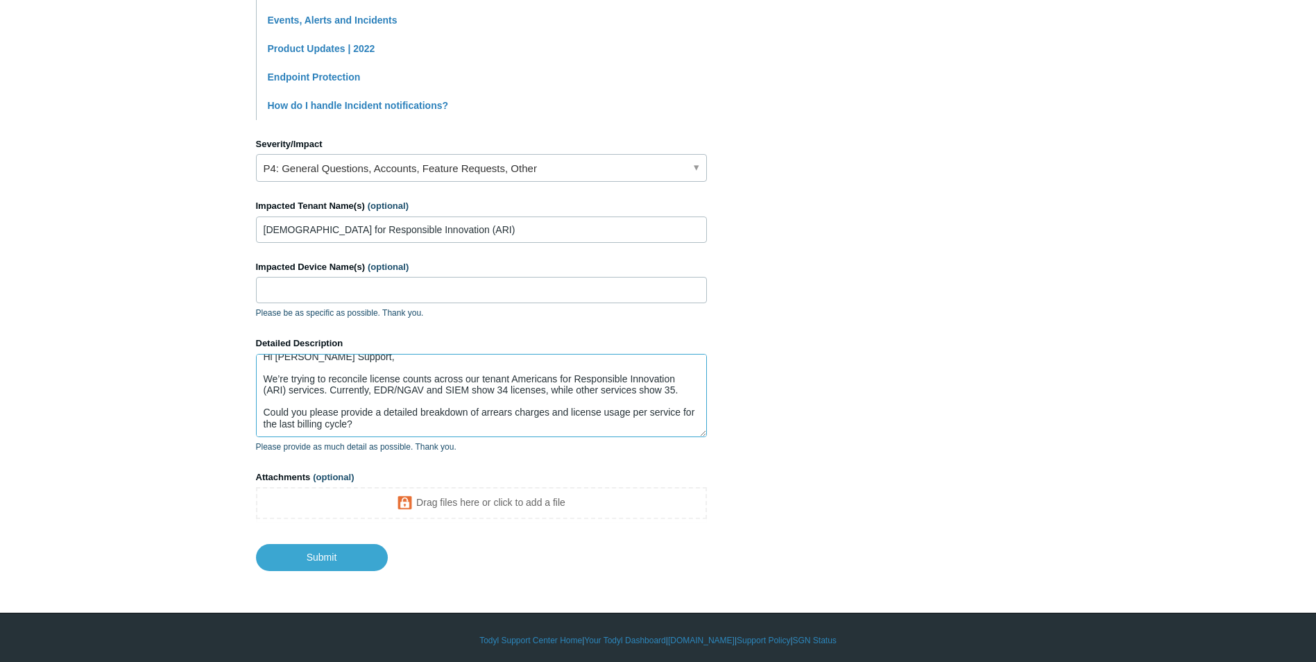
click at [443, 429] on textarea "Hi Todyl Support, We’re trying to reconcile license counts across our tenant Am…" at bounding box center [481, 395] width 451 height 83
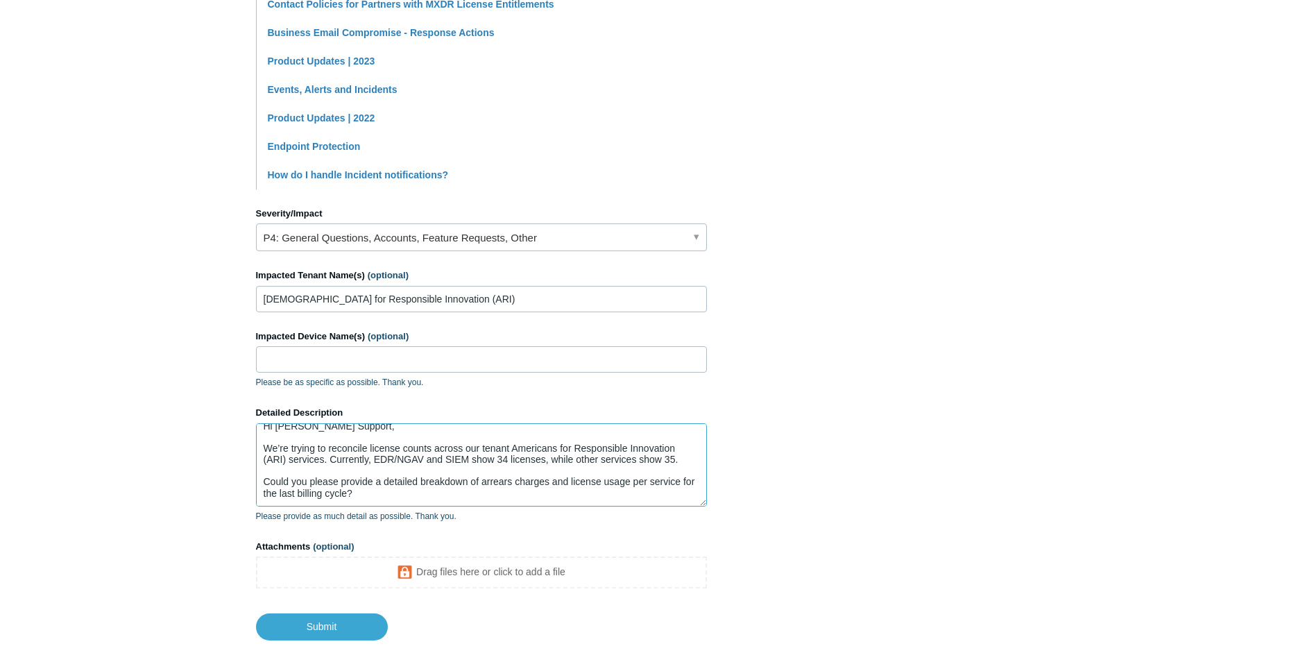
scroll to position [0, 0]
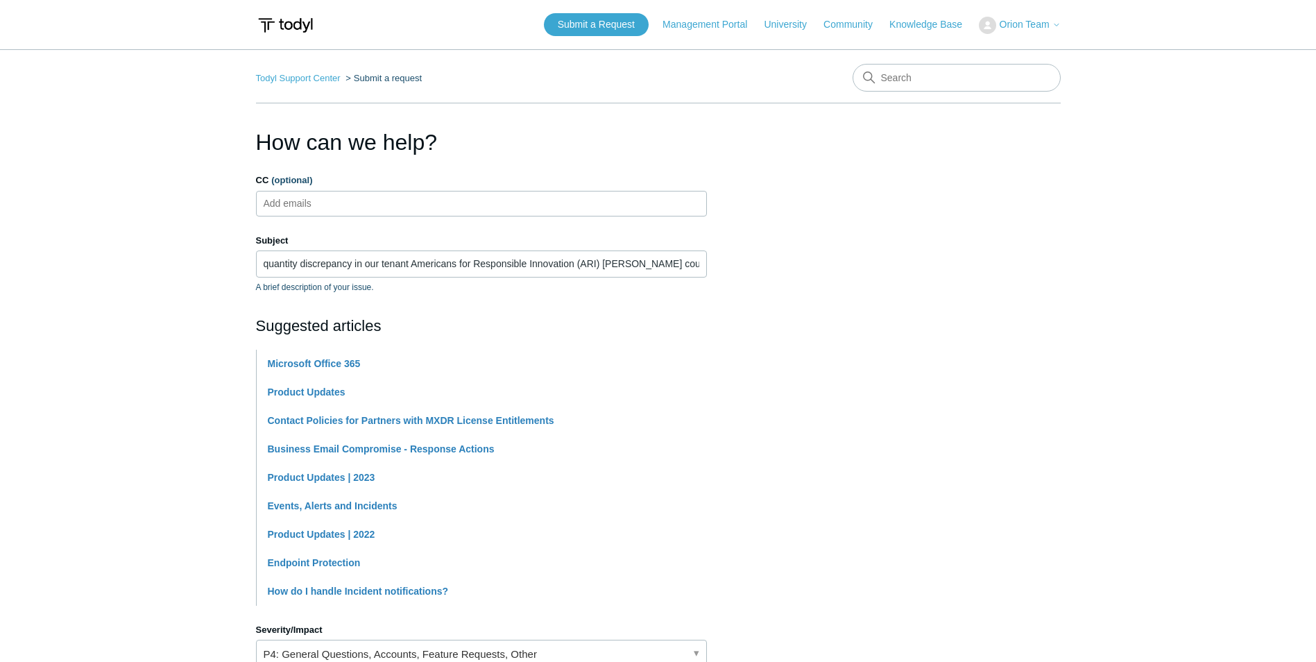
type textarea "Hi Todyl Support, We’re trying to reconcile license counts across our tenant Am…"
click at [382, 212] on ul "Add emails" at bounding box center [481, 204] width 451 height 26
type input "itdept@orionnetworks.net"
click at [266, 261] on input "quantity discrepancy in our tenant Americans for Responsible Innovation (ARI) T…" at bounding box center [481, 263] width 451 height 26
type input "Quantity discrepancy in our tenant Americans for Responsible Innovation (ARI) T…"
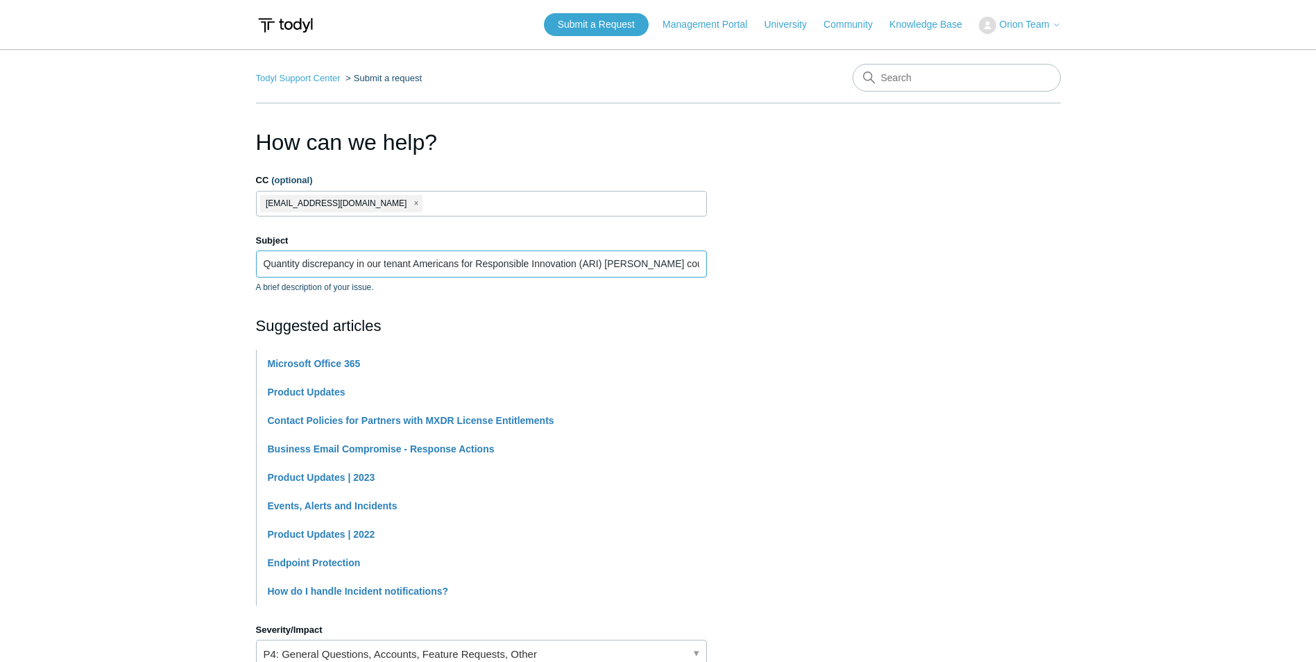
click at [520, 269] on input "Quantity discrepancy in our tenant Americans for Responsible Innovation (ARI) T…" at bounding box center [481, 263] width 451 height 26
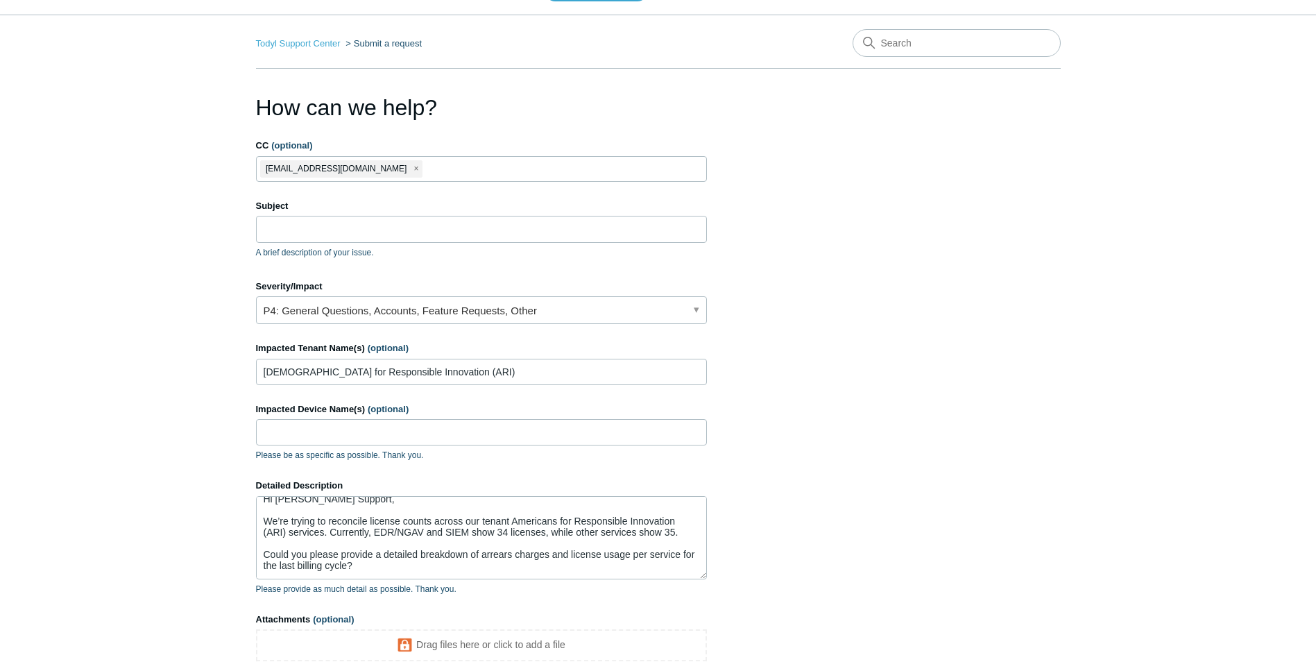
scroll to position [69, 0]
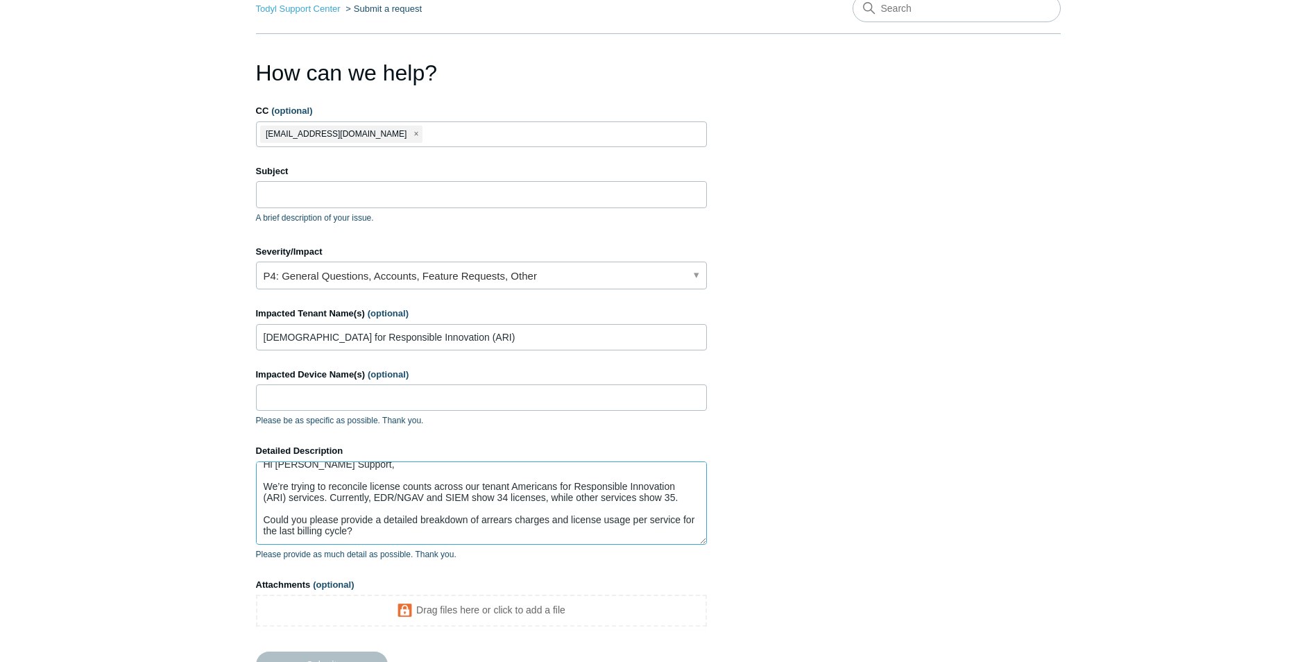
drag, startPoint x: 393, startPoint y: 538, endPoint x: 254, endPoint y: 481, distance: 149.7
click at [245, 492] on main "Todyl Support Center Submit a request How can we help? CC (optional) itdept@ori…" at bounding box center [658, 329] width 1316 height 698
click at [389, 536] on textarea "Hi Todyl Support, We’re trying to reconcile license counts across our tenant Am…" at bounding box center [481, 502] width 451 height 83
drag, startPoint x: 366, startPoint y: 530, endPoint x: 255, endPoint y: 489, distance: 118.3
click at [255, 489] on main "Todyl Support Center Submit a request How can we help? CC (optional) itdept@ori…" at bounding box center [658, 329] width 1316 height 698
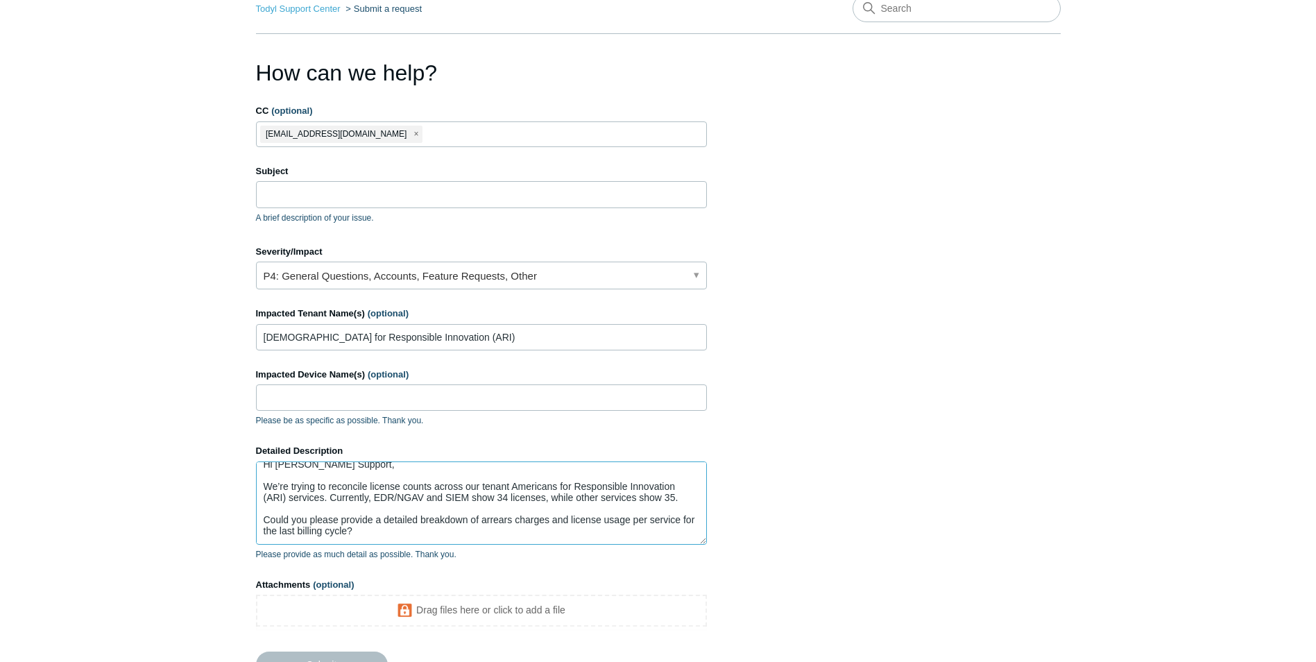
paste textarea "have identified a quantity discrepancy in the Todyl license counts for our tena…"
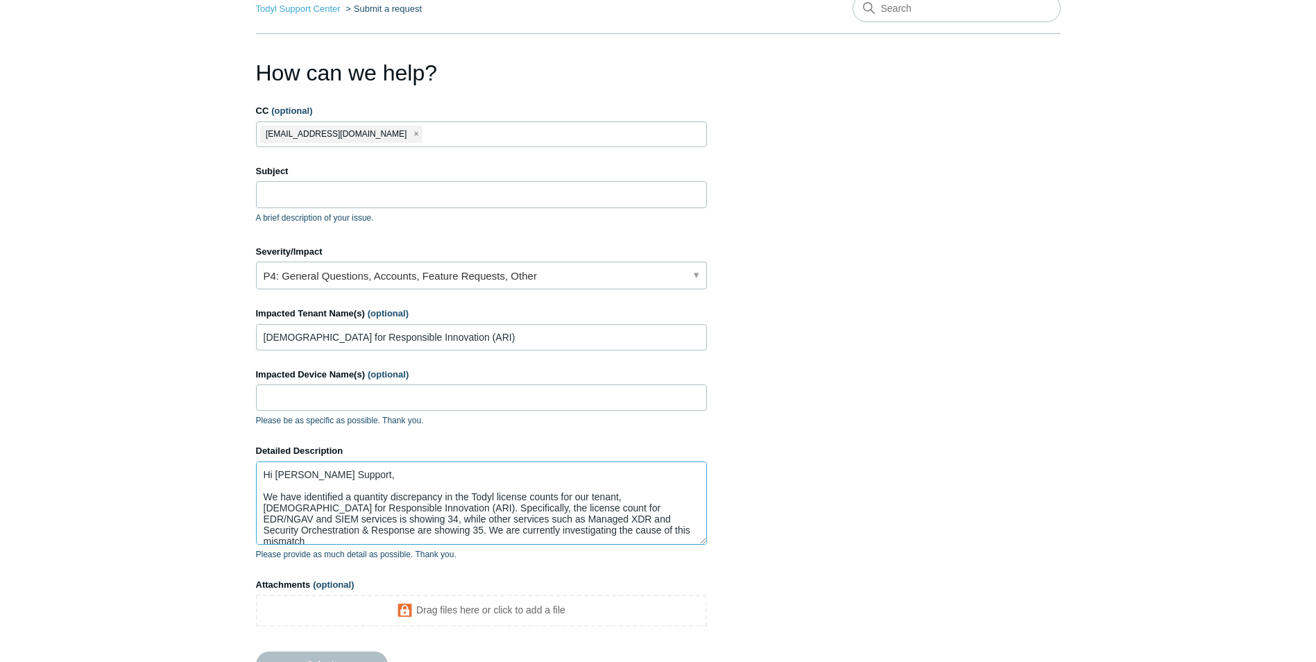
click at [318, 522] on textarea "Hi Todyl Support, We have identified a quantity discrepancy in the Todyl licens…" at bounding box center [481, 502] width 451 height 83
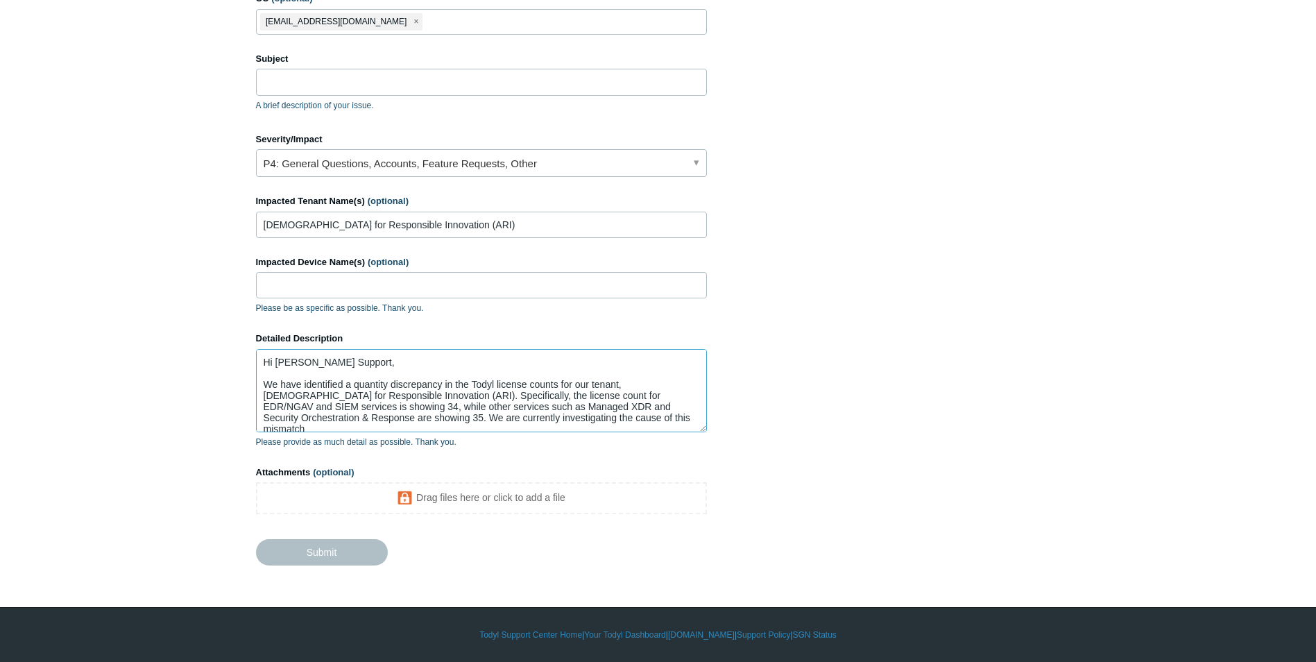
click at [572, 419] on textarea "Hi Todyl Support, We have identified a quantity discrepancy in the Todyl licens…" at bounding box center [481, 390] width 451 height 83
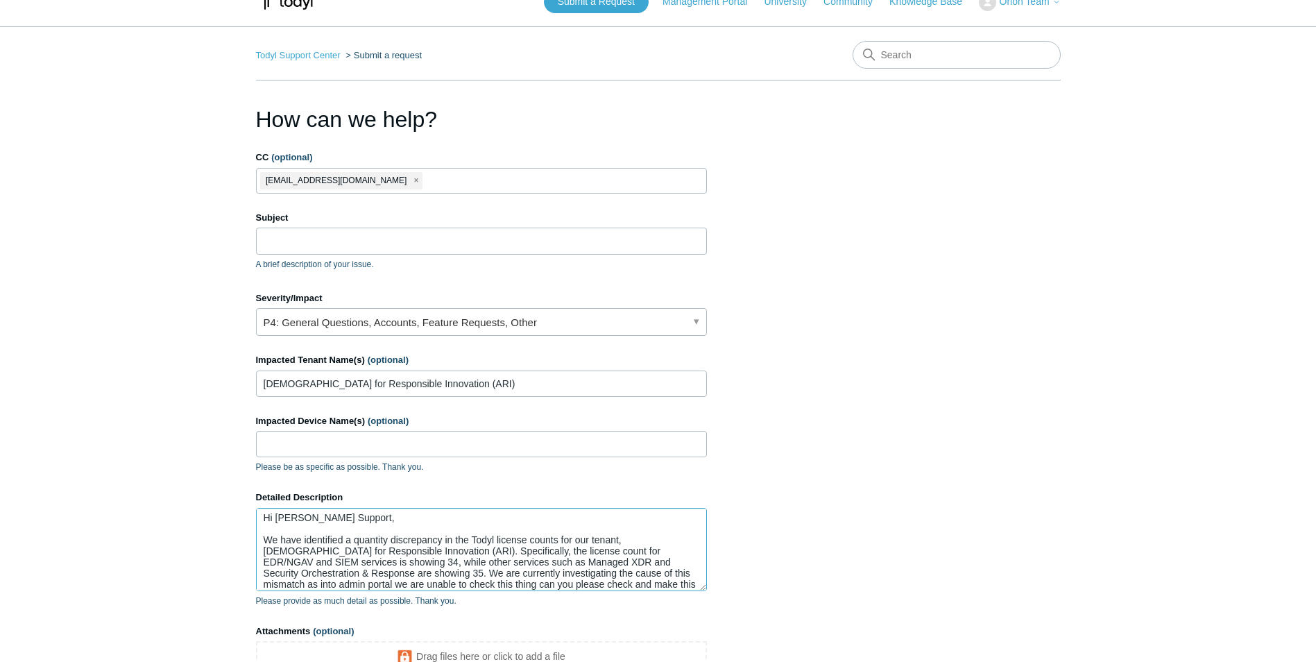
scroll to position [0, 0]
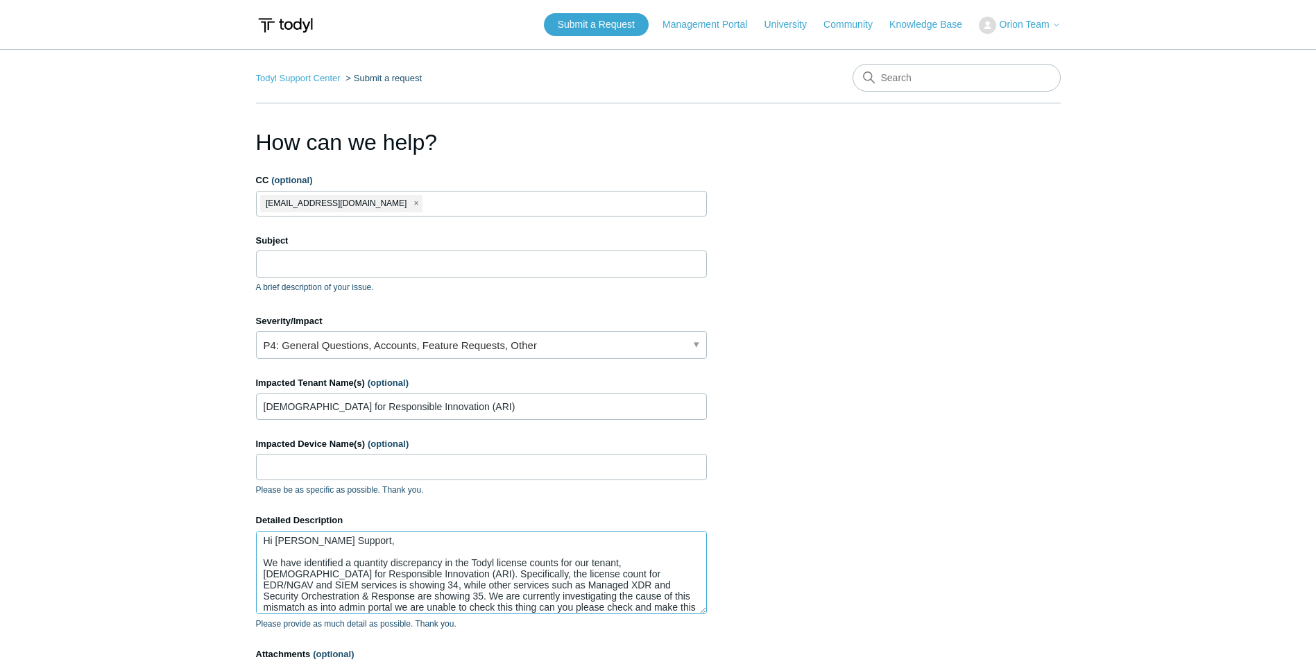
type textarea "Hi Todyl Support, We have identified a quantity discrepancy in the Todyl licens…"
click at [458, 273] on input "Subject" at bounding box center [481, 263] width 451 height 26
click at [386, 260] on input "Subject" at bounding box center [481, 263] width 451 height 26
paste input "Quantity discrepancy identified in Todyl counts for our tenant, Americans for R…"
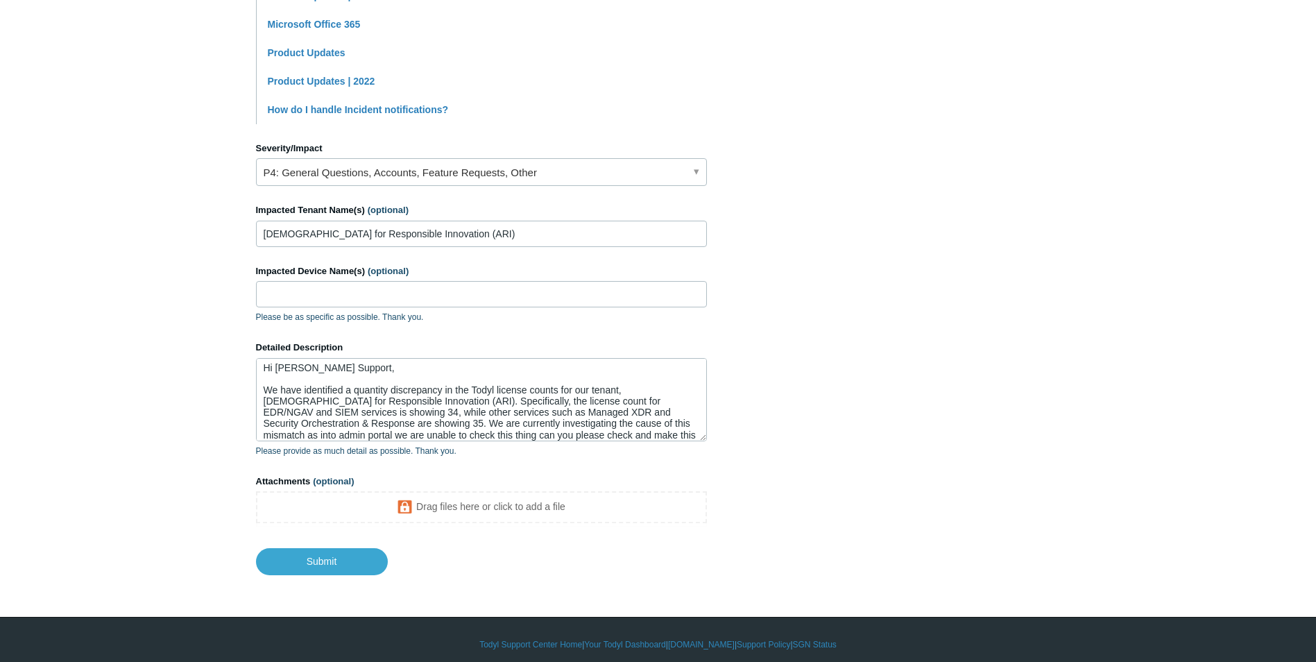
scroll to position [377, 0]
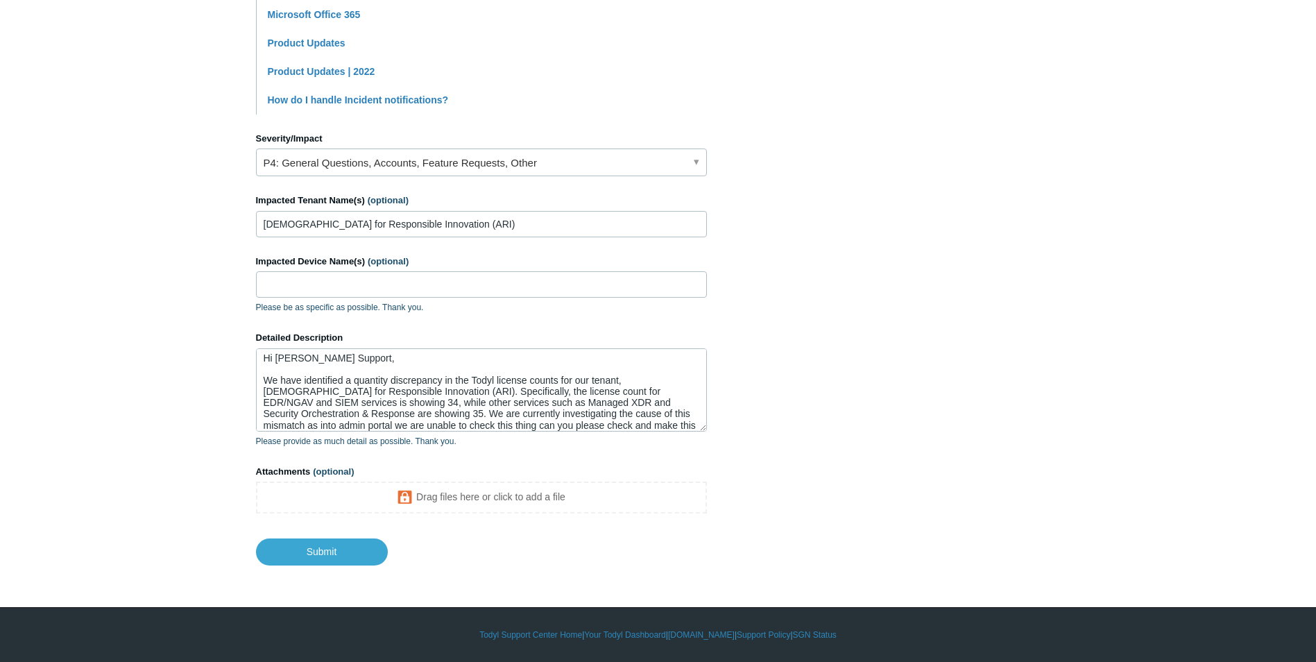
type input "Quantity discrepancy identified in Todyl counts for our tenant, Americans for R…"
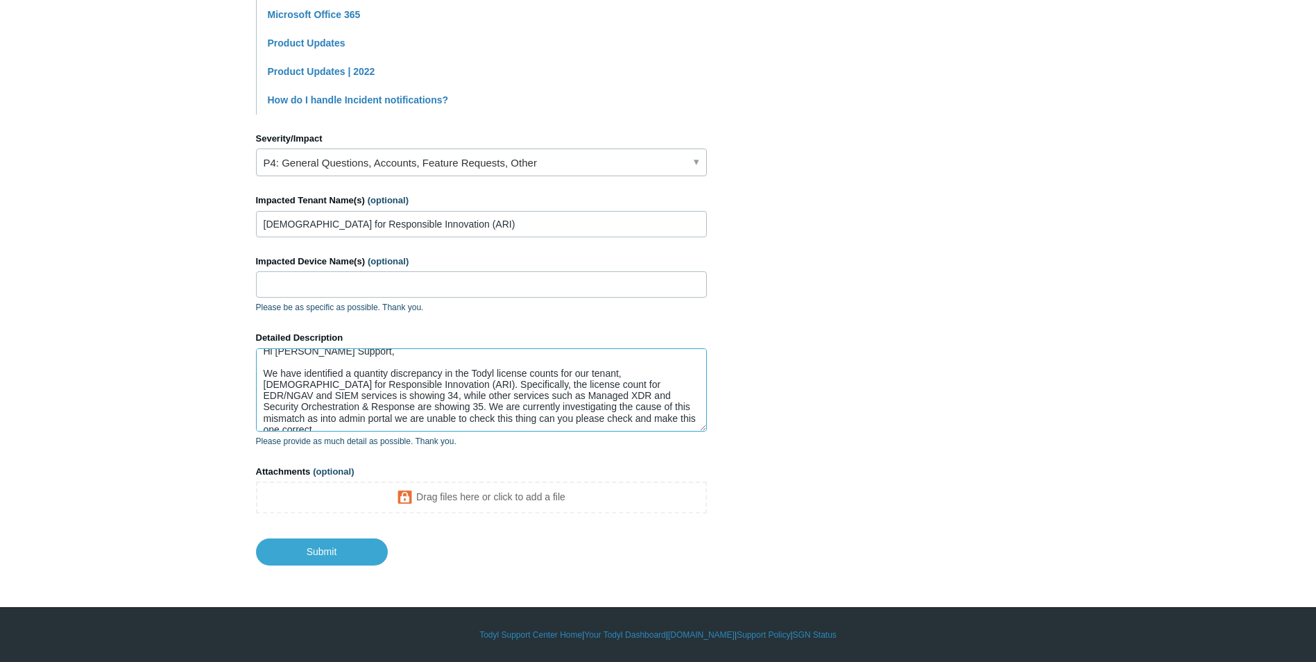
click at [642, 420] on textarea "Hi Todyl Support, We have identified a quantity discrepancy in the Todyl licens…" at bounding box center [481, 389] width 451 height 83
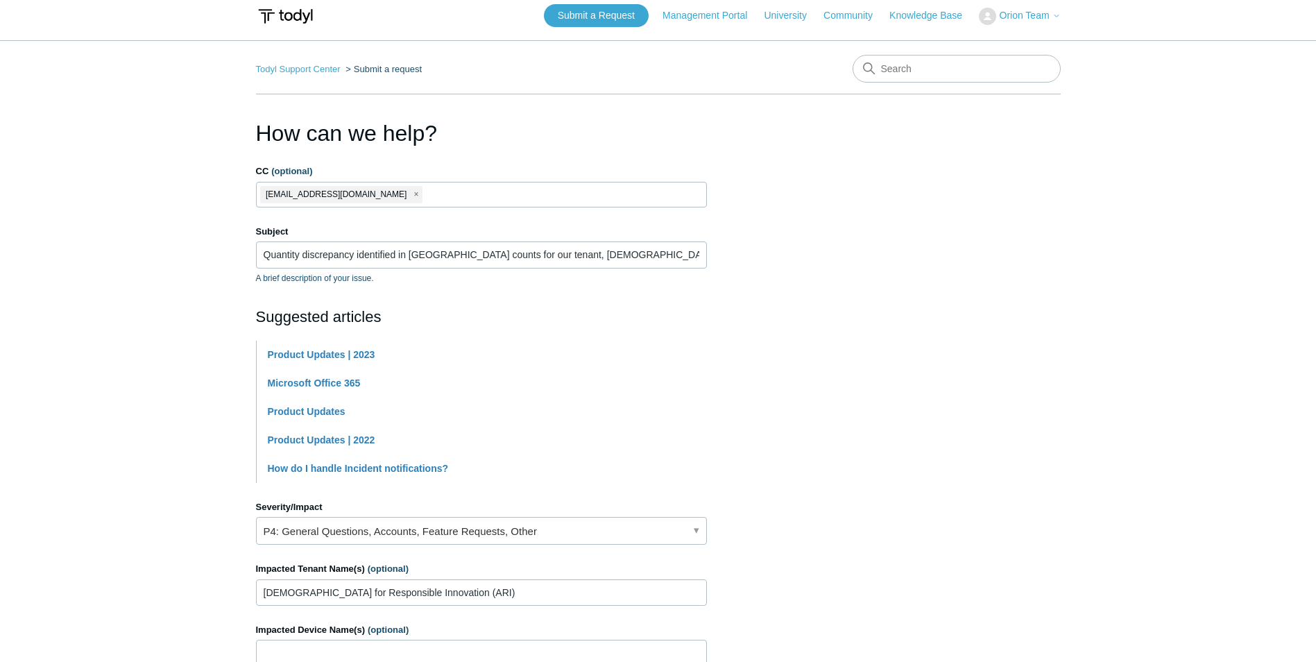
scroll to position [0, 0]
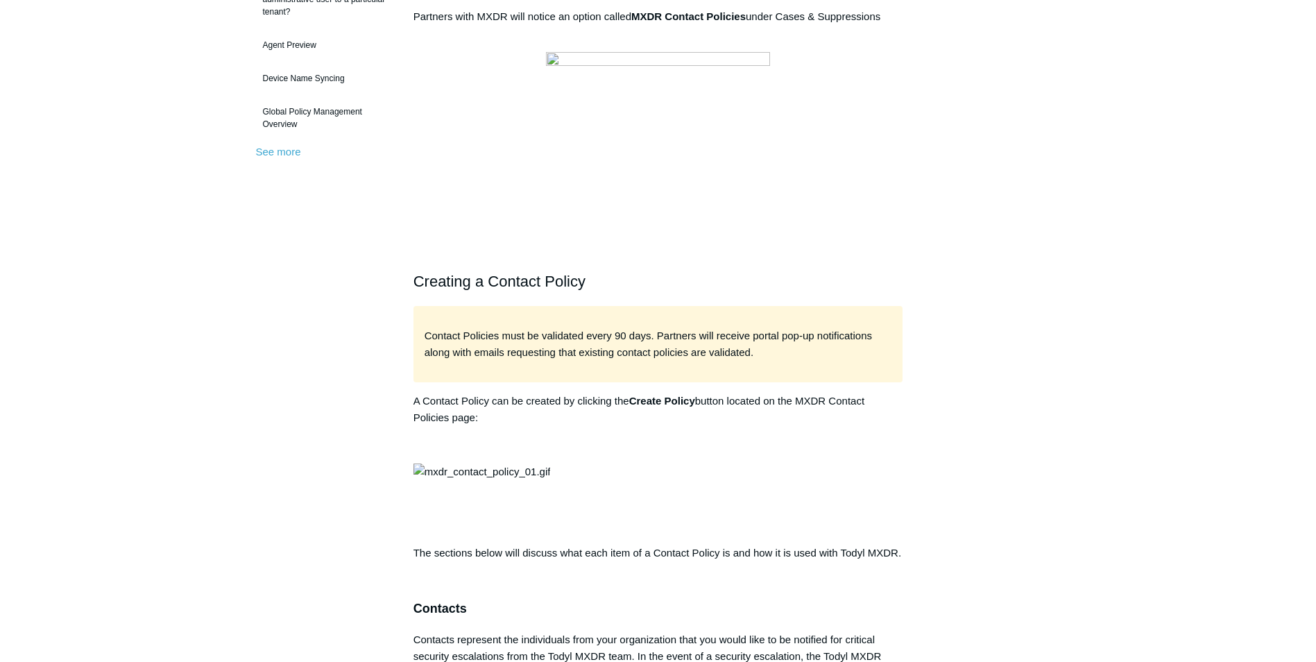
scroll to position [555, 0]
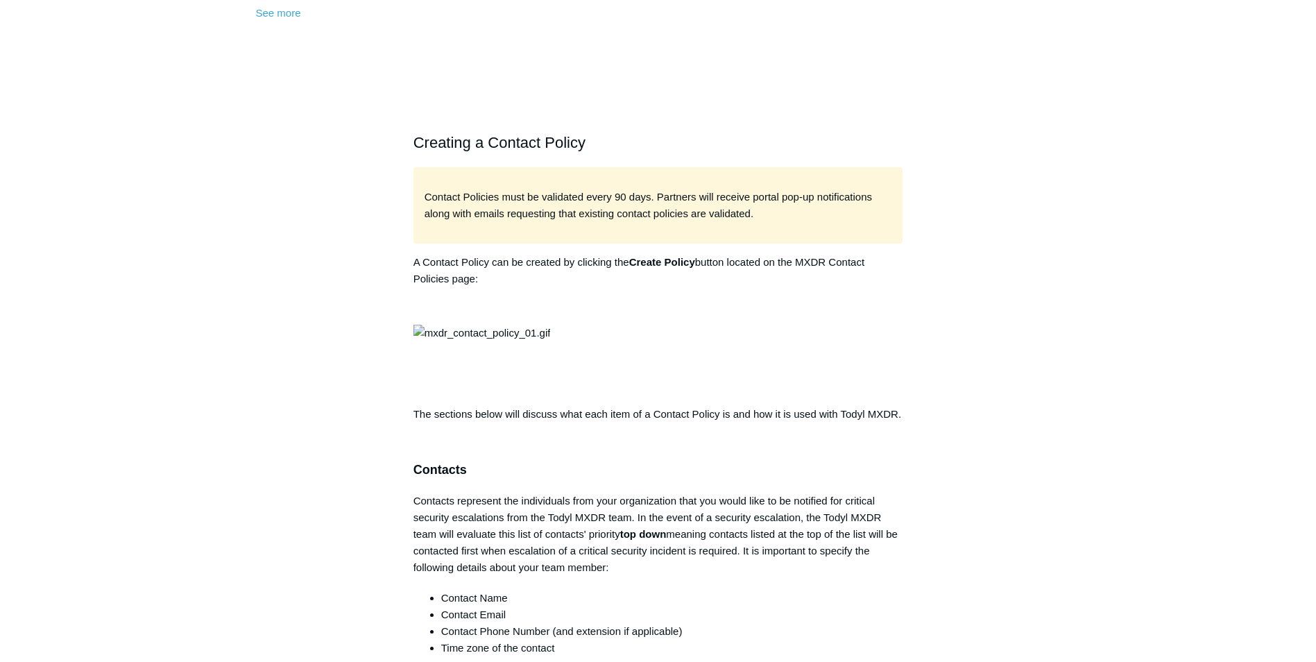
click at [551, 341] on img at bounding box center [481, 333] width 137 height 17
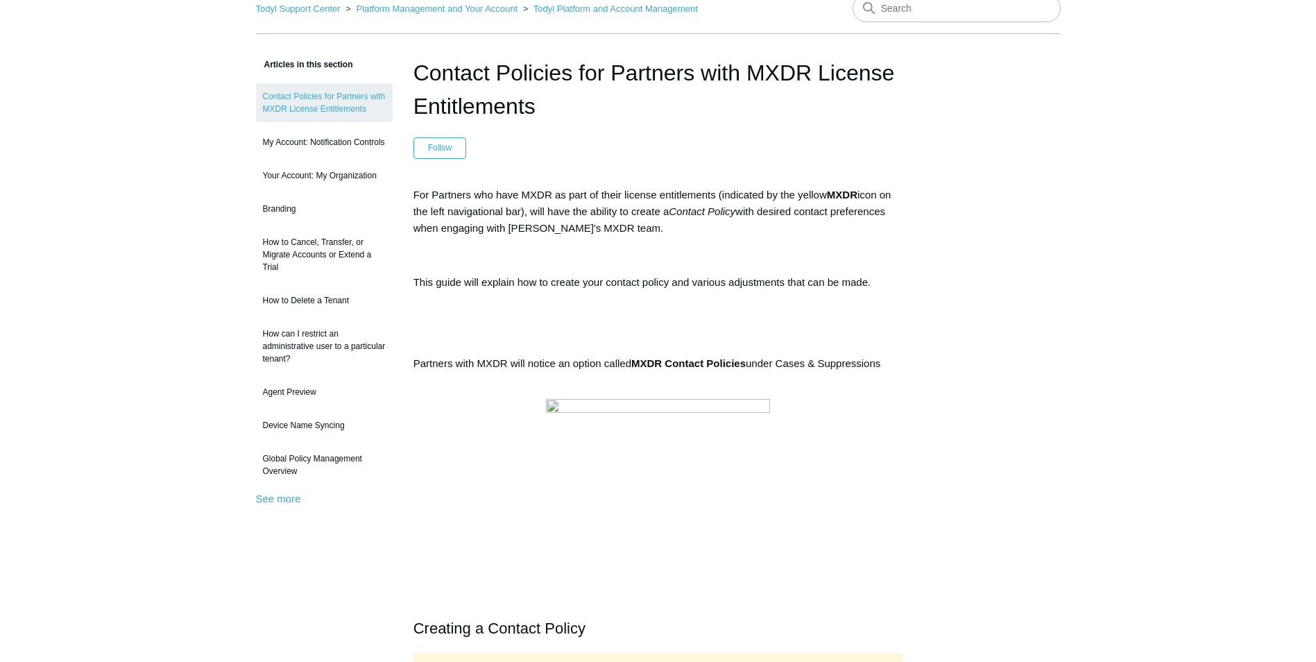
scroll to position [0, 0]
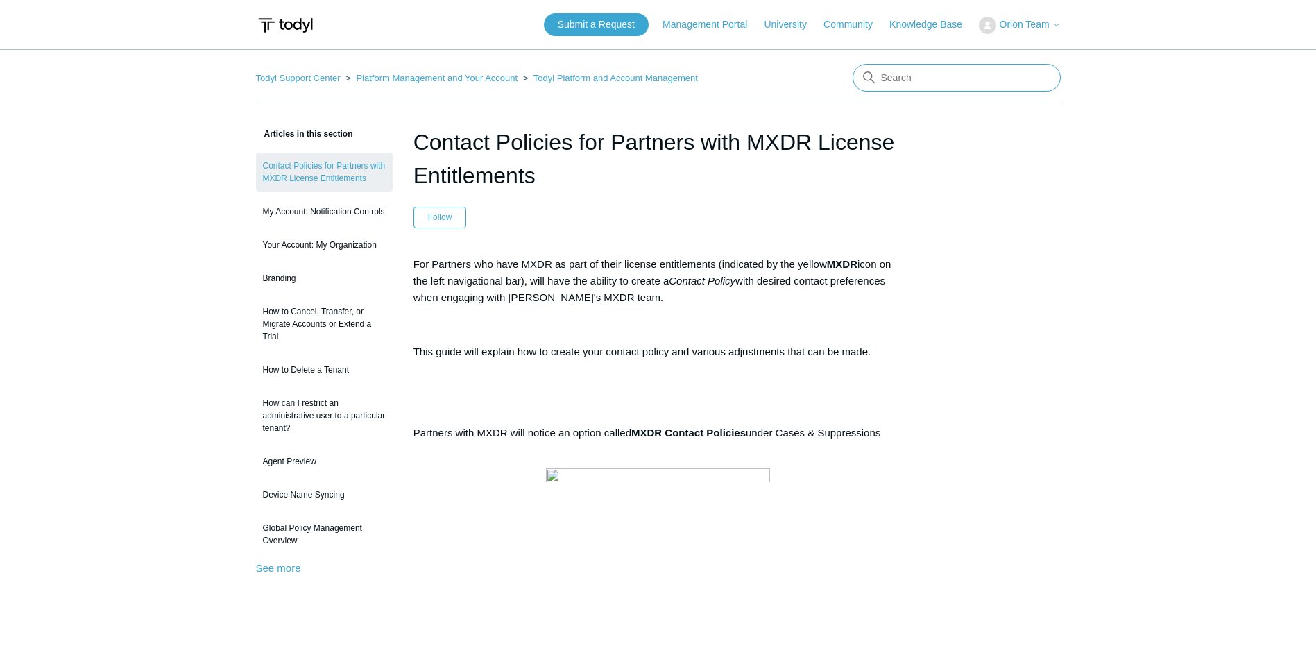
click at [914, 82] on input "Search" at bounding box center [956, 78] width 208 height 28
type input "support number"
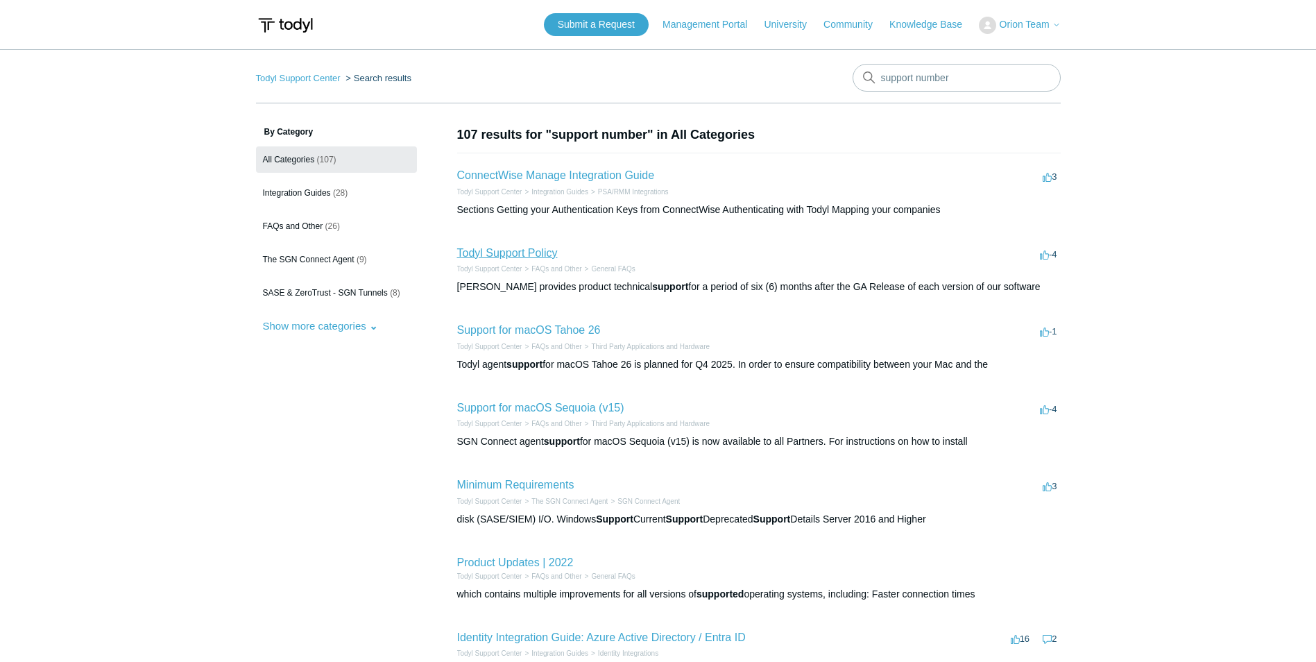
click at [499, 255] on link "Todyl Support Policy" at bounding box center [507, 253] width 101 height 12
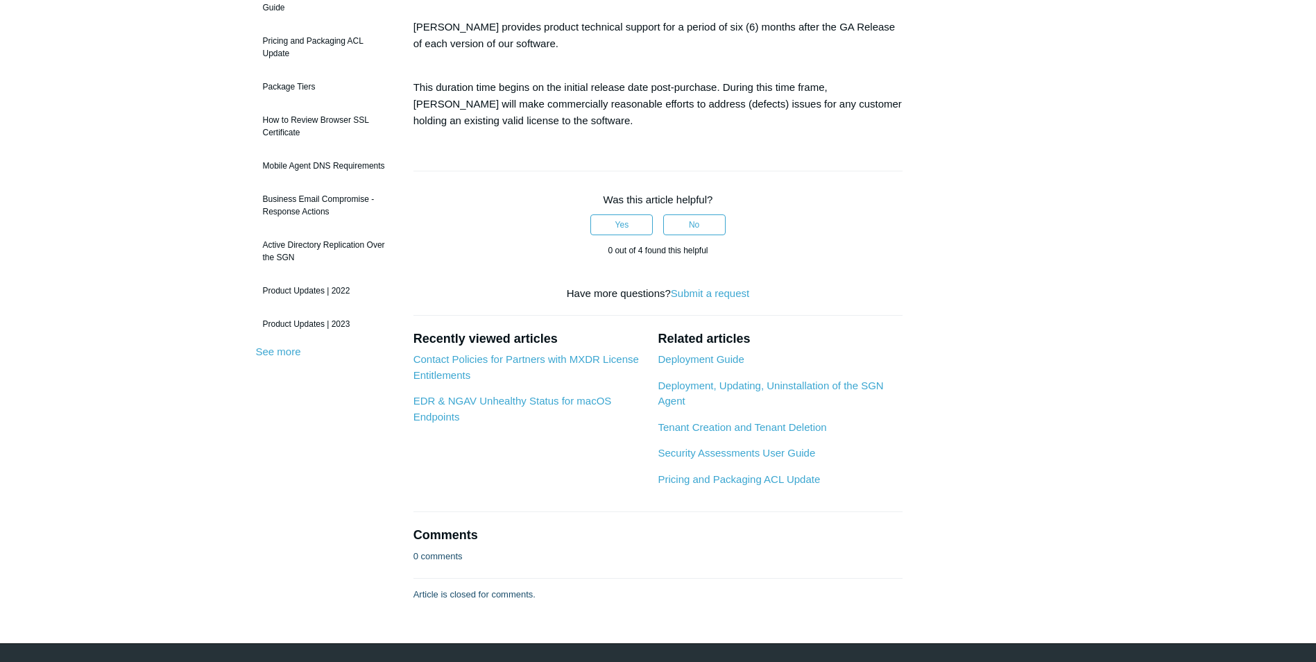
scroll to position [208, 0]
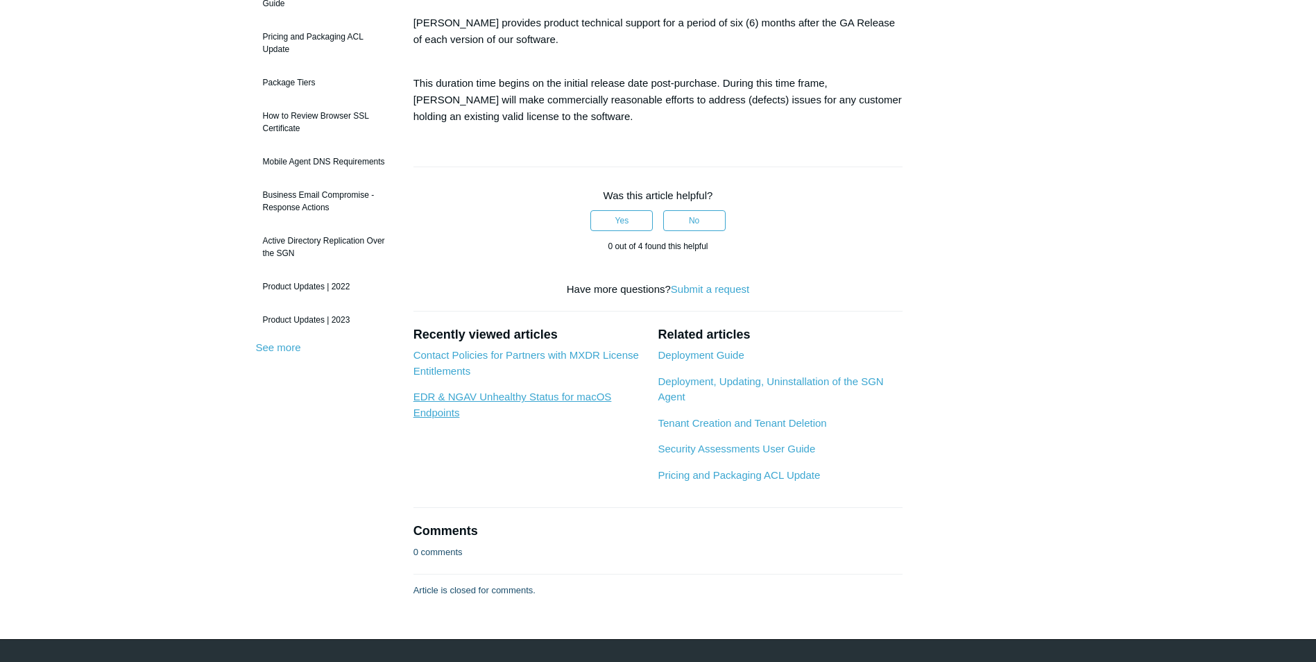
click at [548, 398] on link "EDR & NGAV Unhealthy Status for macOS Endpoints" at bounding box center [512, 405] width 198 height 28
